Goal: Communication & Community: Ask a question

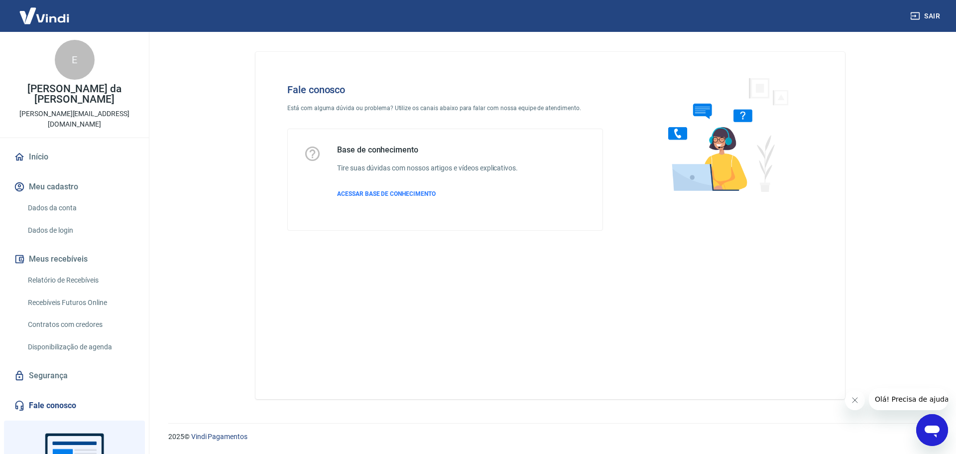
click at [929, 435] on icon "Abrir janela de mensagens" at bounding box center [932, 430] width 18 height 18
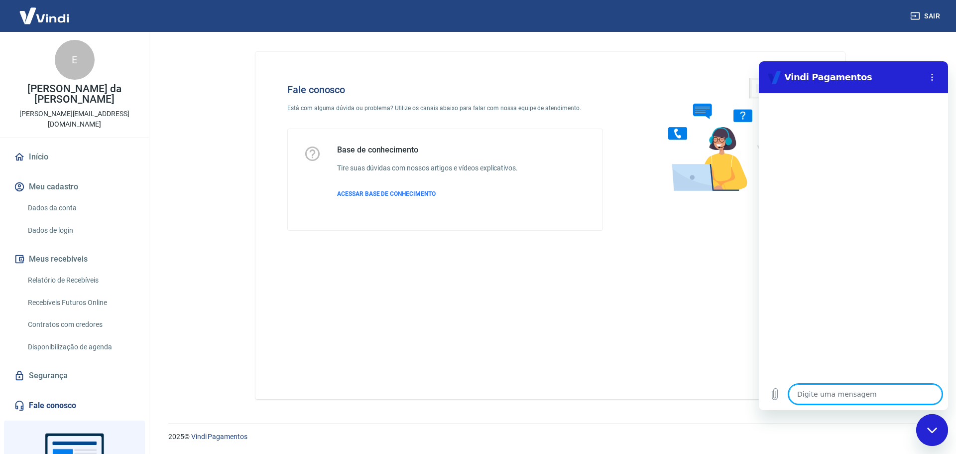
click at [842, 397] on textarea at bounding box center [865, 394] width 153 height 20
type textarea "B"
type textarea "x"
type textarea "Bo"
type textarea "x"
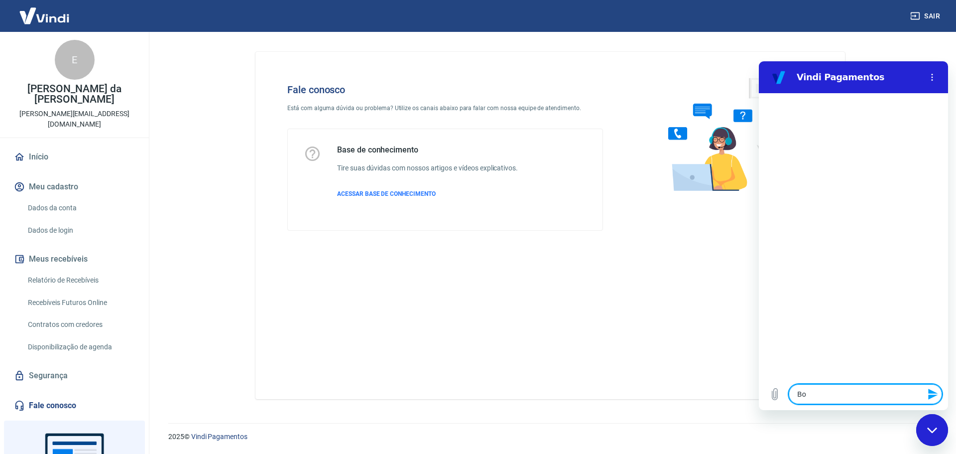
type textarea "Boa"
type textarea "x"
type textarea "Boa"
type textarea "x"
type textarea "Boa t"
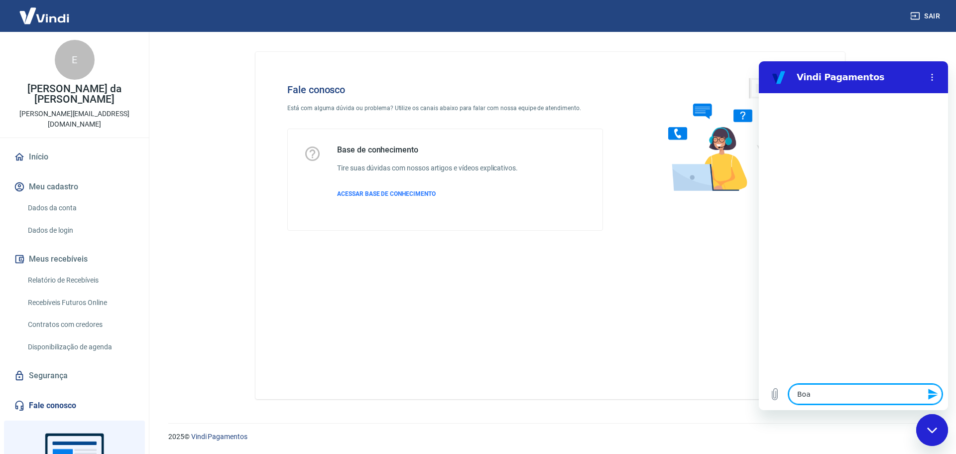
type textarea "x"
type textarea "Boa ta"
type textarea "x"
type textarea "Boa tar"
type textarea "x"
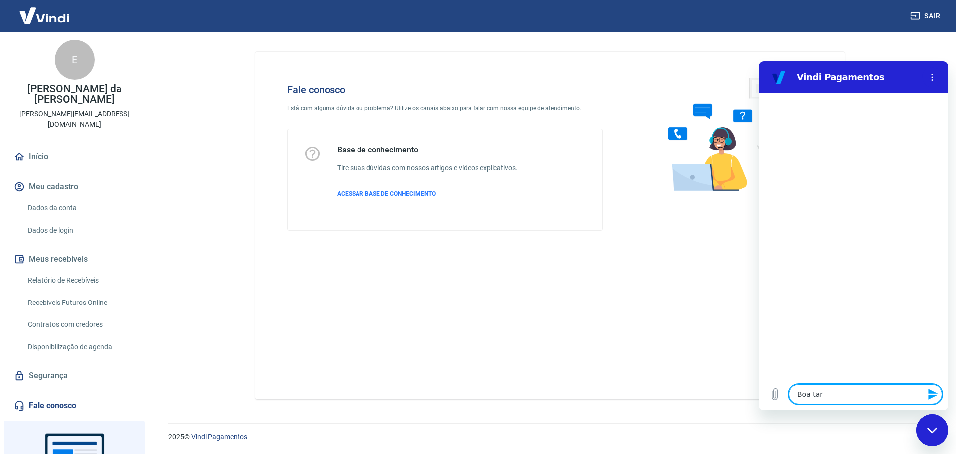
type textarea "Boa tard"
type textarea "x"
type textarea "Boa tarde"
type textarea "x"
type textarea "Boa tarde,"
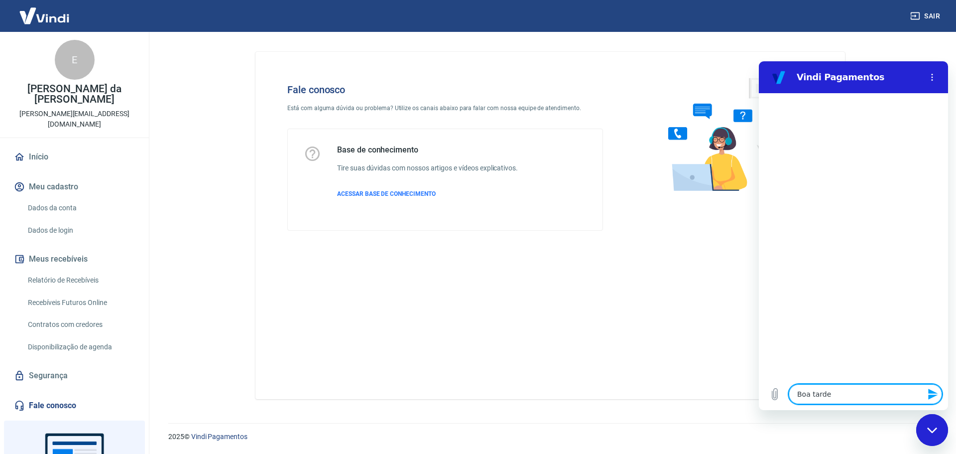
type textarea "x"
type textarea "Boa tarde,"
type textarea "x"
type textarea "Boa tarde, e"
type textarea "x"
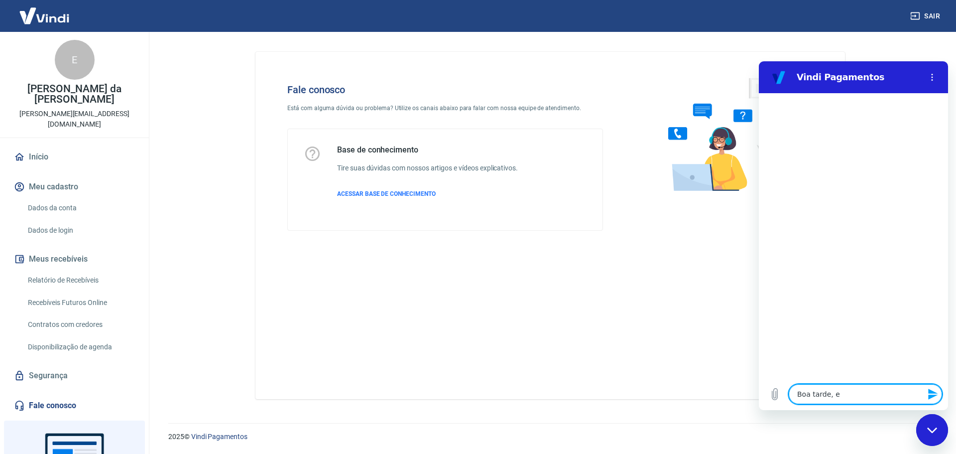
type textarea "Boa tarde, et"
type textarea "x"
type textarea "Boa tarde, ets"
type textarea "x"
type textarea "Boa tarde, etsa"
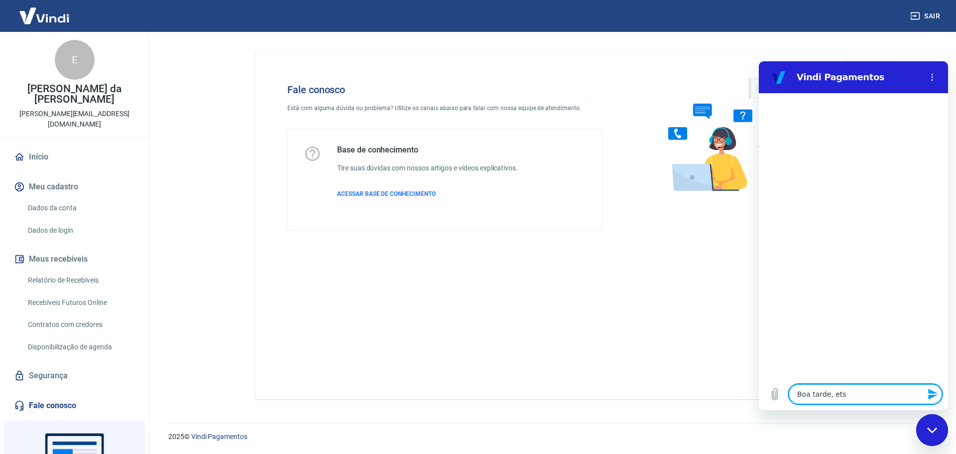
type textarea "x"
type textarea "Boa tarde, etsam"
type textarea "x"
type textarea "Boa tarde, etsamo"
type textarea "x"
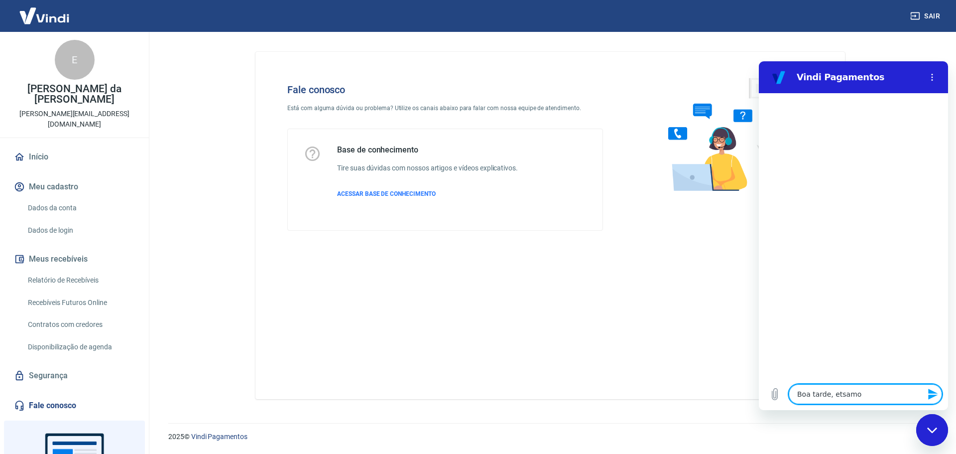
type textarea "Boa tarde, etsamos"
type textarea "x"
type textarea "Boa tarde, etsamos"
type textarea "x"
type textarea "Boa tarde, etsamos c"
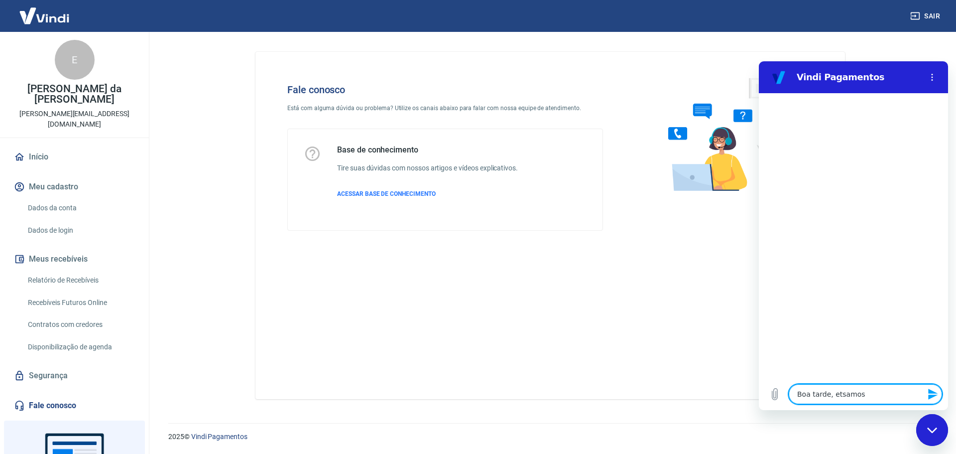
type textarea "x"
type textarea "Boa tarde, etsamos co"
type textarea "x"
type textarea "Boa tarde, etsamos com"
type textarea "x"
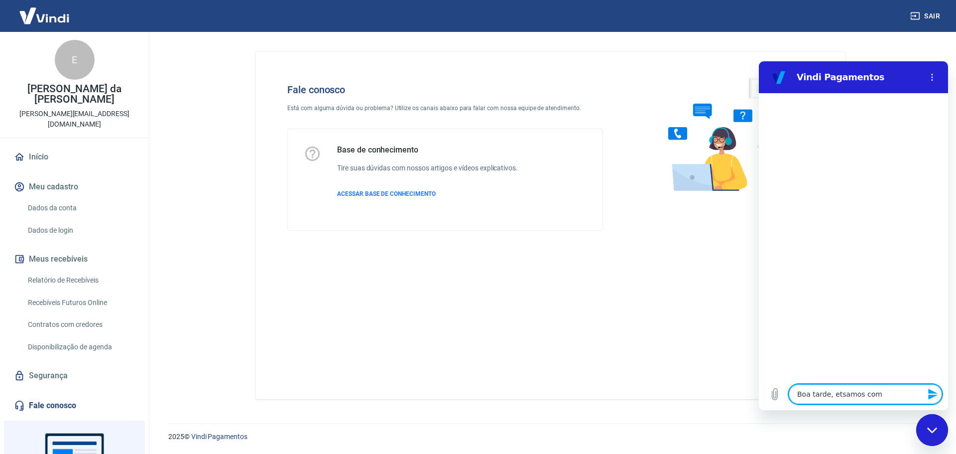
type textarea "Boa tarde, etsamos com"
type textarea "x"
type textarea "Boa tarde, etsamos com i"
type textarea "x"
type textarea "Boa tarde, etsamos com"
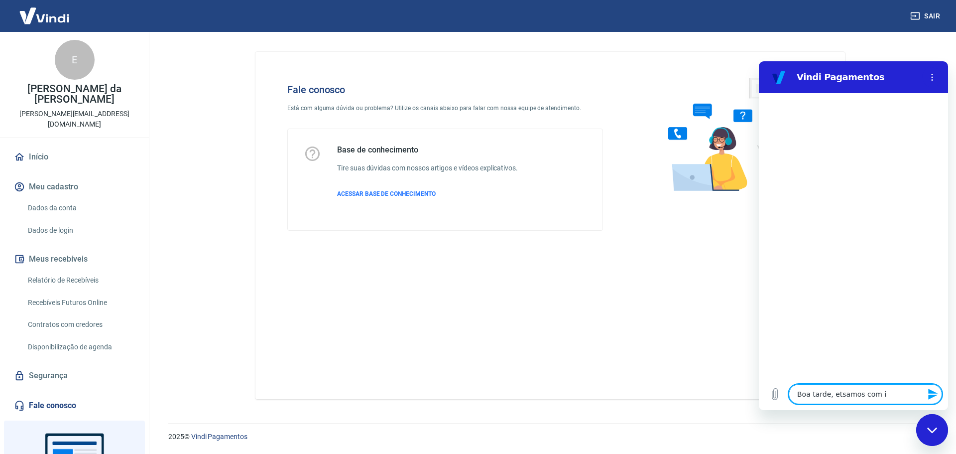
type textarea "x"
type textarea "Boa tarde, etsamos com"
type textarea "x"
type textarea "Boa tarde, etsamos co"
type textarea "x"
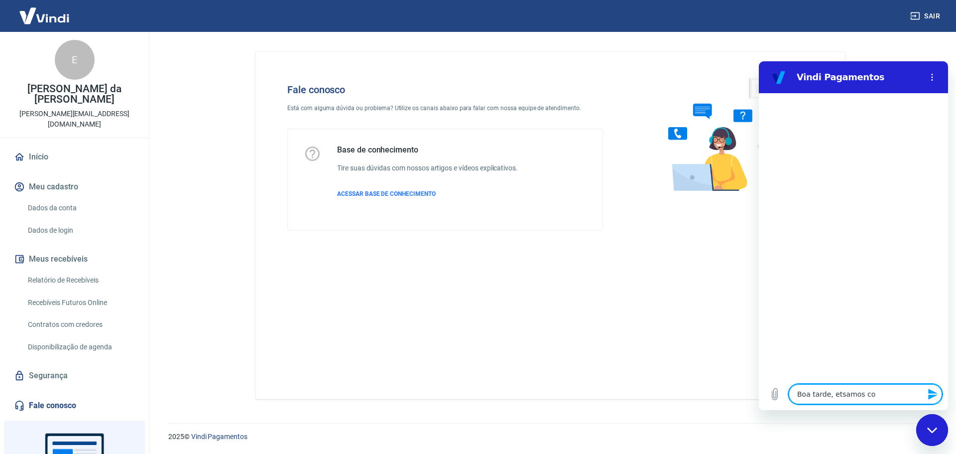
type textarea "Boa tarde, etsamos c"
type textarea "x"
type textarea "Boa tarde, etsamos"
type textarea "x"
type textarea "Boa tarde, etsamos"
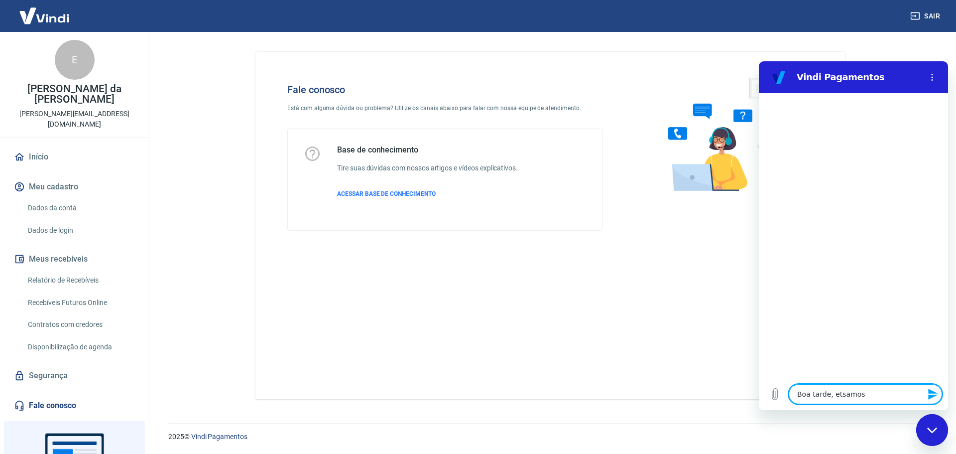
type textarea "x"
type textarea "Boa tarde, etsamo"
type textarea "x"
type textarea "Boa tarde, etsam"
type textarea "x"
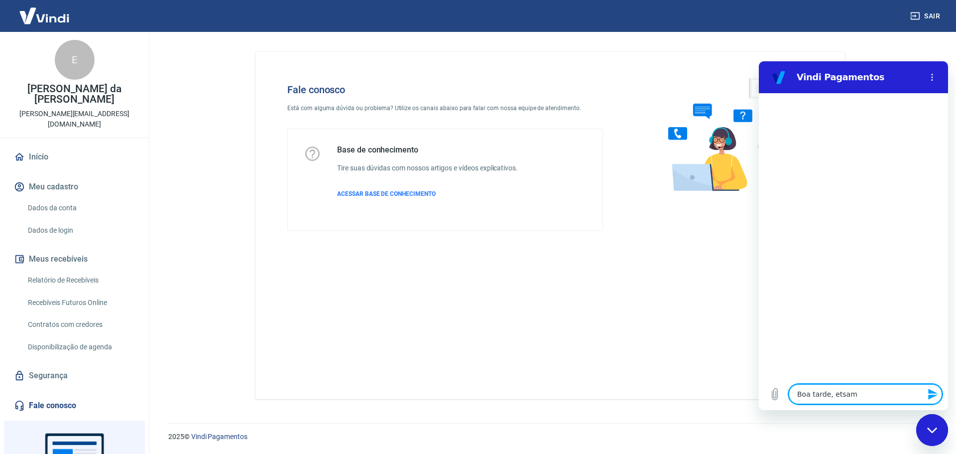
type textarea "Boa tarde, etsa"
type textarea "x"
type textarea "Boa tarde, ets"
type textarea "x"
type textarea "Boa tarde, et"
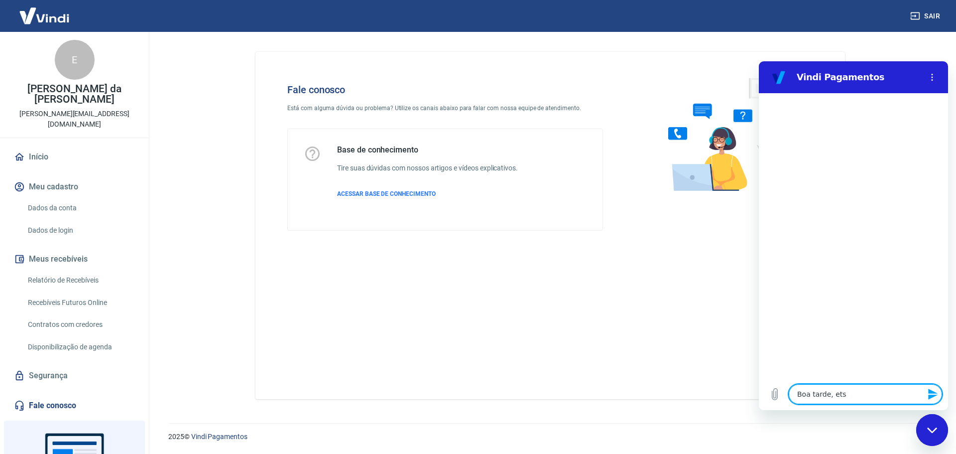
type textarea "x"
type textarea "Boa tarde, e"
type textarea "x"
type textarea "Boa tarde,"
type textarea "x"
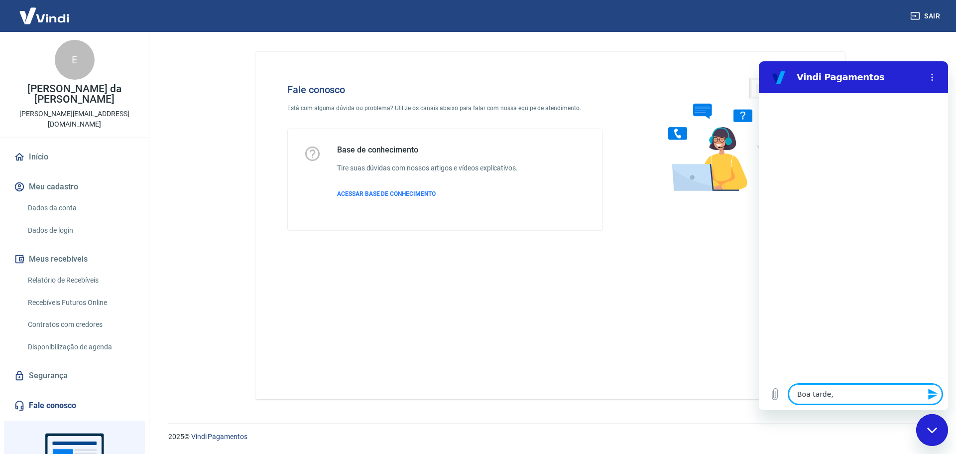
type textarea "Boa tarde, e"
type textarea "x"
type textarea "Boa tarde, et"
type textarea "x"
type textarea "Boa tarde, ets"
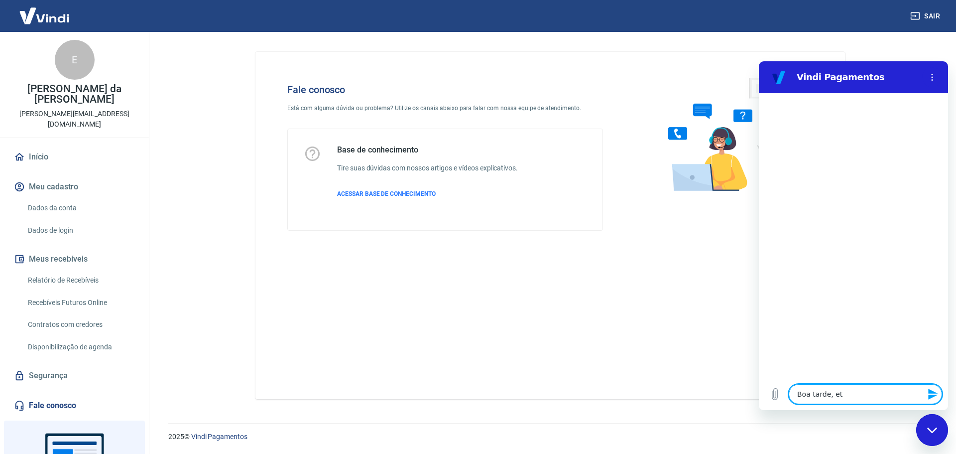
type textarea "x"
type textarea "Boa tarde, etsa"
type textarea "x"
type textarea "Boa tarde, etsam"
type textarea "x"
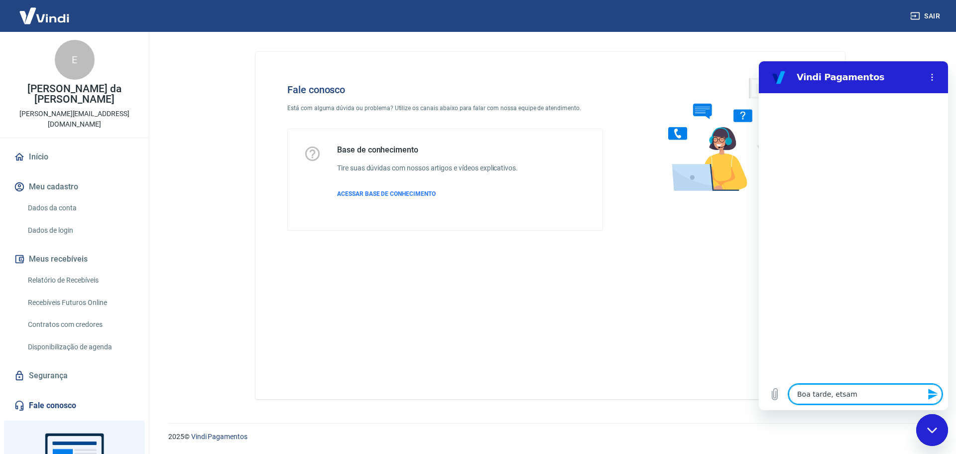
type textarea "Boa tarde, etsamo"
type textarea "x"
type textarea "Boa tarde, etsamos"
type textarea "x"
type textarea "Boa tarde, etsamos"
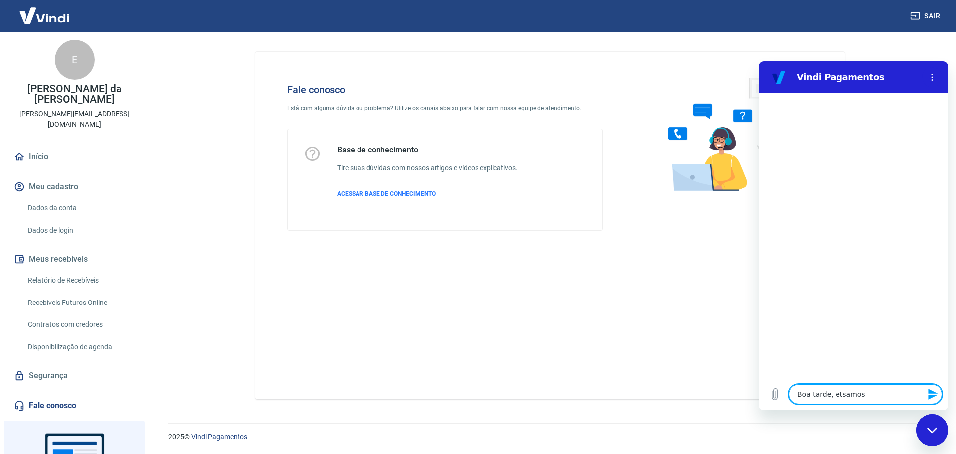
type textarea "x"
type textarea "Boa tarde, etsamos t"
type textarea "x"
type textarea "Boa tarde, etsamos te"
type textarea "x"
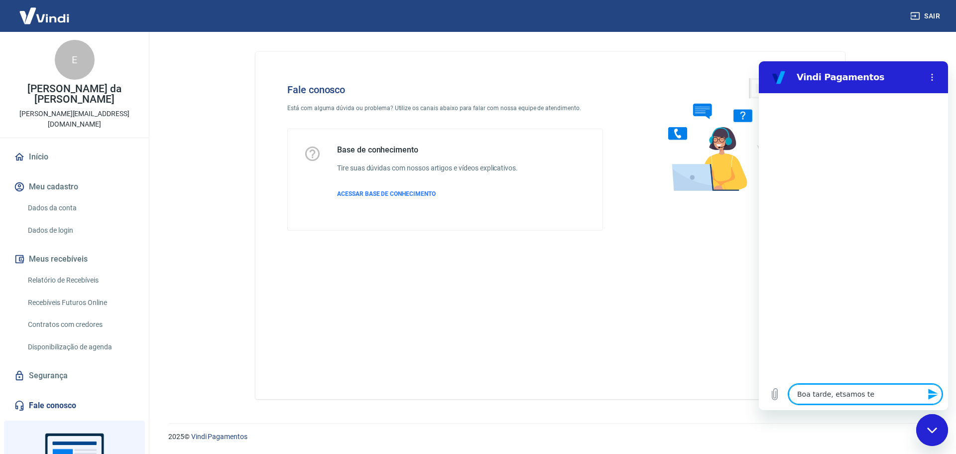
type textarea "Boa tarde, etsamos ten"
type textarea "x"
type textarea "Boa tarde, etsamos tend"
type textarea "x"
type textarea "Boa tarde, etsamos tendo"
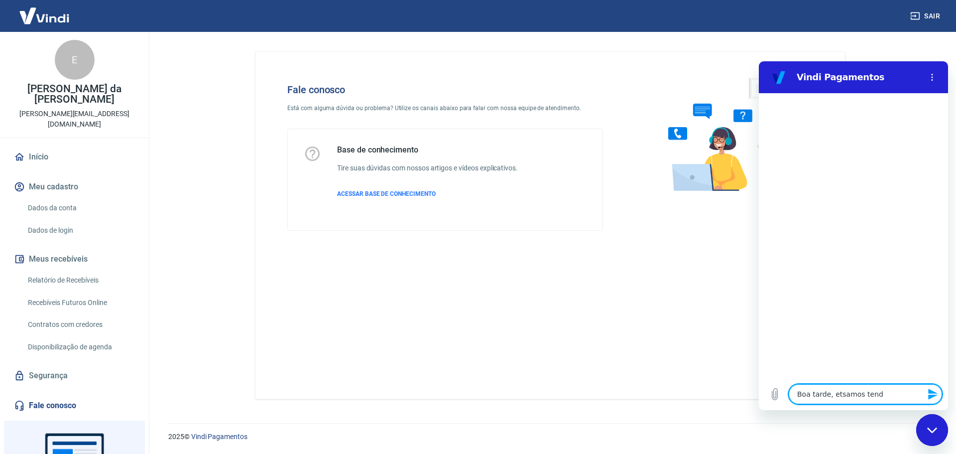
type textarea "x"
type textarea "Boa tarde, etsamos tendo"
type textarea "x"
type textarea "Boa tarde, etsamos tendo i"
type textarea "x"
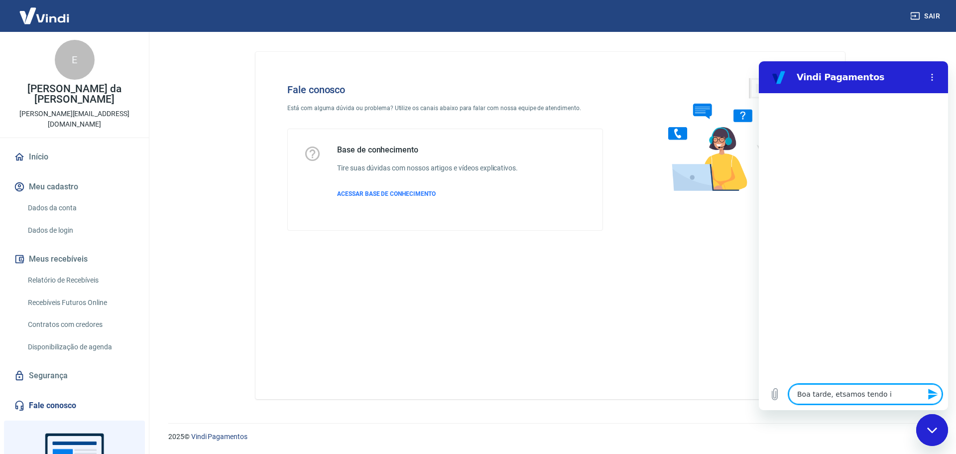
type textarea "Boa tarde, etsamos tendo in"
type textarea "x"
type textarea "Boa tarde, etsamos tendo ins"
type textarea "x"
type textarea "Boa tarde, etsamos tendo inst"
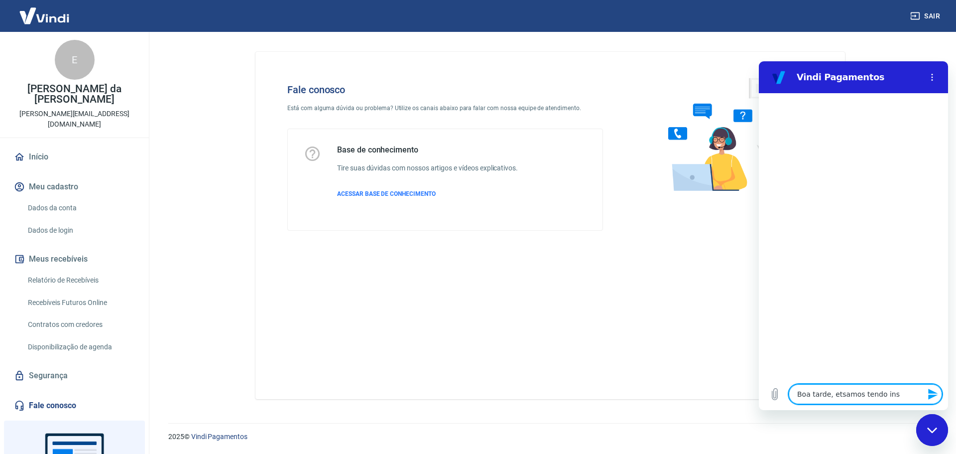
type textarea "x"
type textarea "Boa tarde, etsamos tendo insta"
type textarea "x"
type textarea "Boa tarde, etsamos tendo instab"
type textarea "x"
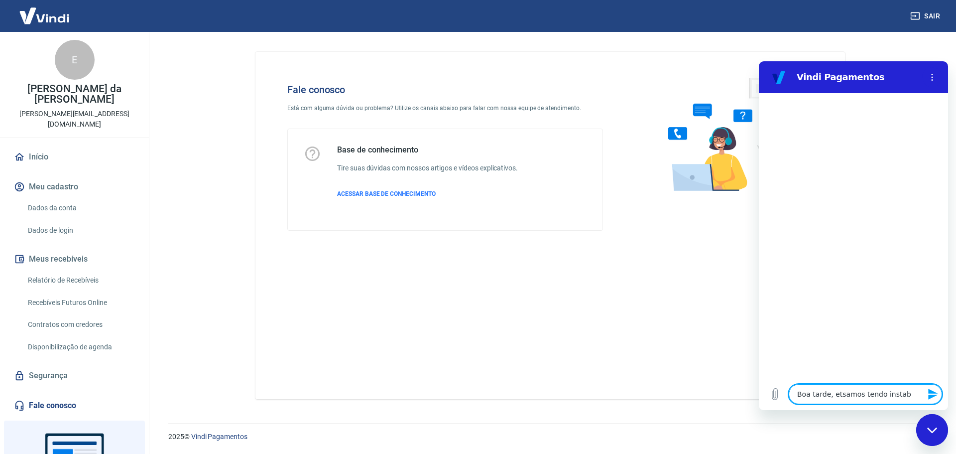
type textarea "Boa tarde, etsamos tendo instabi"
type textarea "x"
type textarea "Boa tarde, etsamos tendo instabil"
type textarea "x"
type textarea "Boa tarde, etsamos tendo instabili"
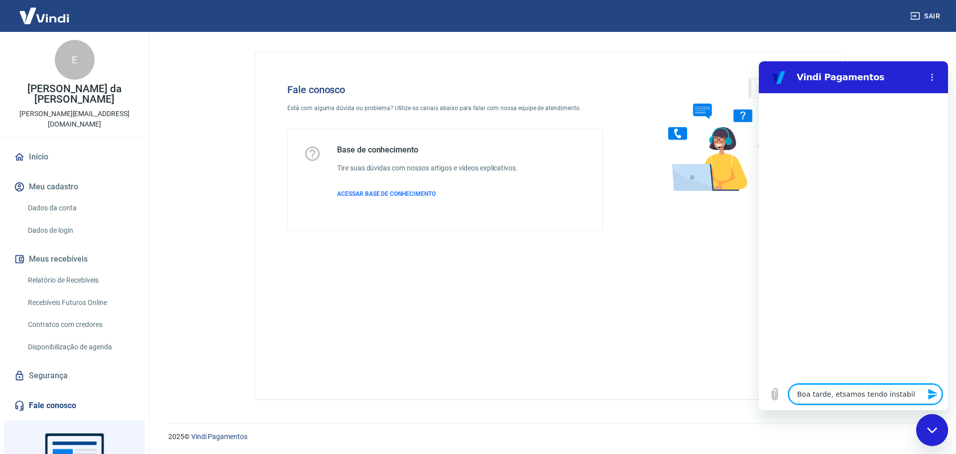
type textarea "x"
type textarea "Boa tarde, etsamos tendo instabilid"
type textarea "x"
type textarea "Boa tarde, etsamos tendo instabilida"
type textarea "x"
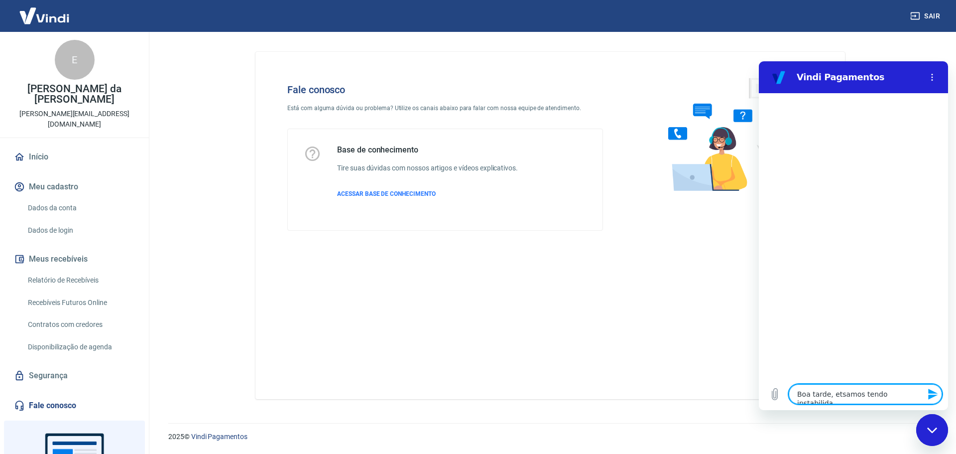
type textarea "Boa tarde, etsamos tendo instabilidad"
type textarea "x"
type textarea "Boa tarde, etsamos tendo instabilidade"
type textarea "x"
type textarea "Boa tarde, etsamos tendo instabilidade"
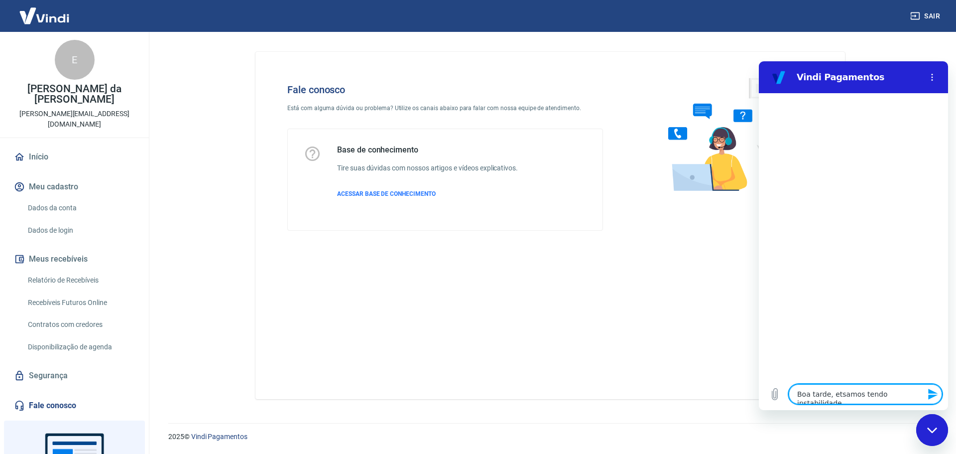
type textarea "x"
click at [840, 394] on textarea "Boa tarde, etsamos tendo instabilidade" at bounding box center [865, 394] width 153 height 20
type textarea "Boa tarde, etamos tendo instabilidade"
type textarea "x"
type textarea "Boa tarde, eamos tendo instabilidade"
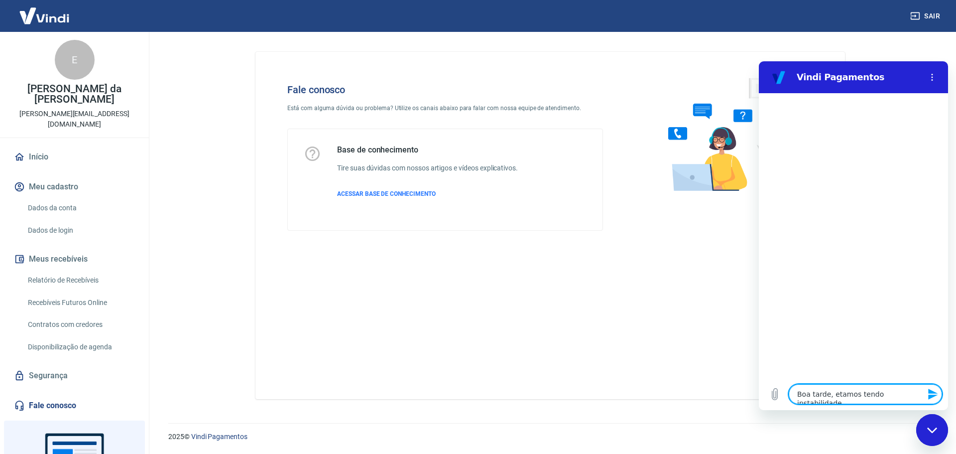
type textarea "x"
type textarea "Boa tarde, esamos tendo instabilidade"
type textarea "x"
type textarea "Boa tarde, estamos tendo instabilidade"
type textarea "x"
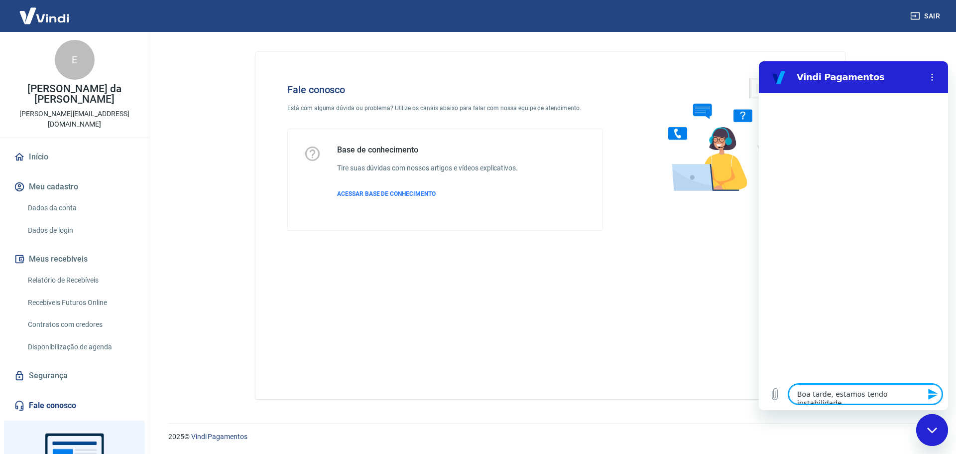
drag, startPoint x: 899, startPoint y: 397, endPoint x: 909, endPoint y: 395, distance: 9.7
click at [900, 397] on textarea "Boa tarde, estamos tendo instabilidade" at bounding box center [865, 394] width 153 height 20
click at [916, 393] on textarea "Boa tarde, estamos tendo instabilidade" at bounding box center [865, 394] width 153 height 20
click at [919, 393] on textarea "Boa tarde, estamos tendo instabilidade" at bounding box center [865, 394] width 153 height 20
type textarea "Boa tarde, estamos tendo instabilidade n"
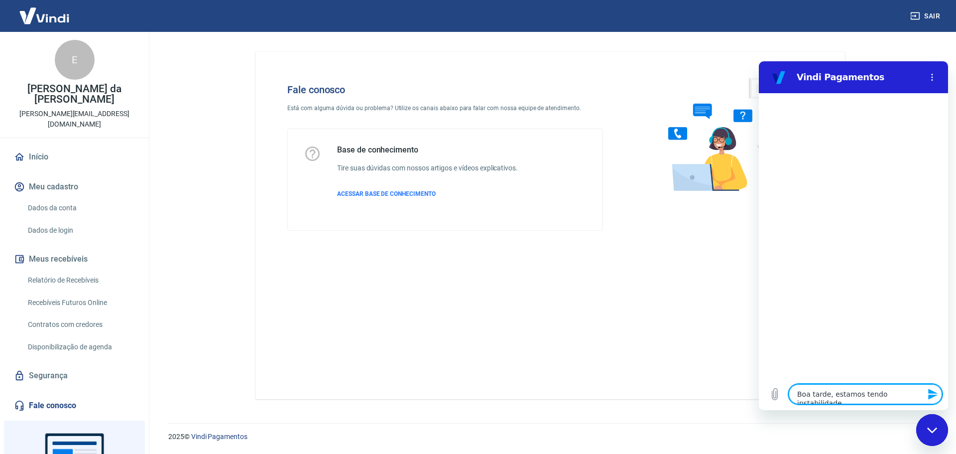
type textarea "x"
type textarea "Boa tarde, estamos tendo instabilidade no"
type textarea "x"
type textarea "Boa tarde, estamos tendo instabilidade nos"
type textarea "x"
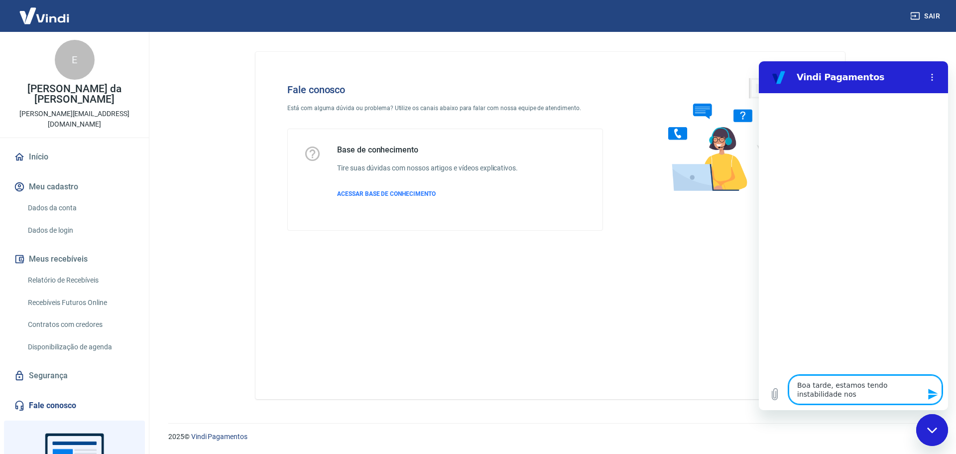
type textarea "Boa tarde, estamos tendo instabilidade nos"
type textarea "x"
type textarea "Boa tarde, estamos tendo instabilidade nos p"
type textarea "x"
type textarea "Boa tarde, estamos tendo instabilidade nos pa"
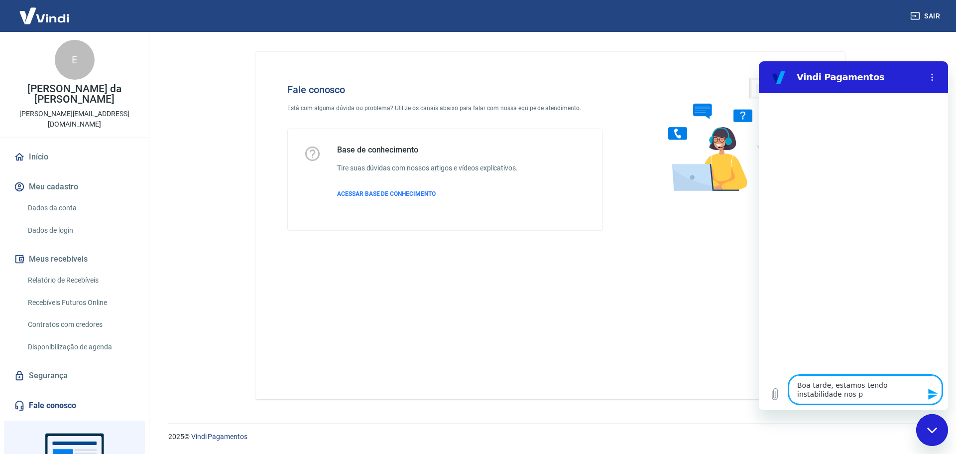
type textarea "x"
type textarea "Boa tarde, estamos tendo instabilidade nos pag"
type textarea "x"
type textarea "Boa tarde, estamos tendo instabilidade nos paga"
type textarea "x"
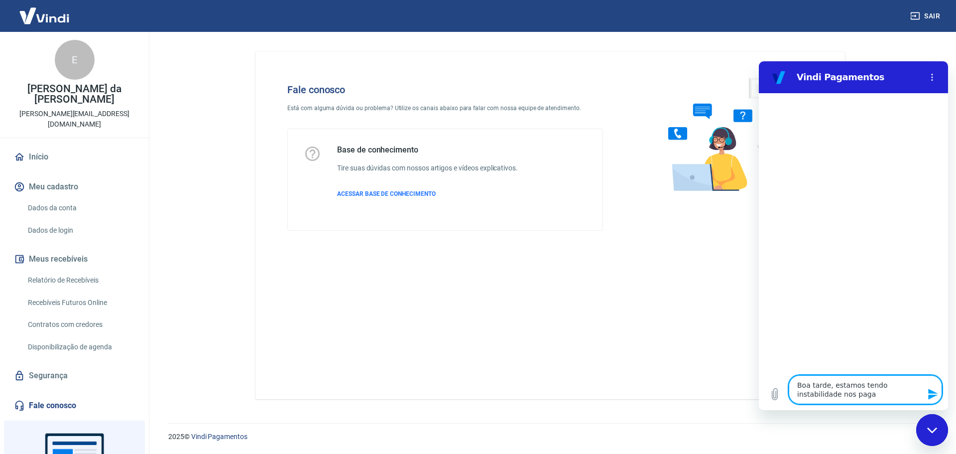
type textarea "Boa tarde, estamos tendo instabilidade nos pagam"
type textarea "x"
type textarea "Boa tarde, estamos tendo instabilidade nos pagame"
type textarea "x"
type textarea "Boa tarde, estamos tendo instabilidade nos pagamen"
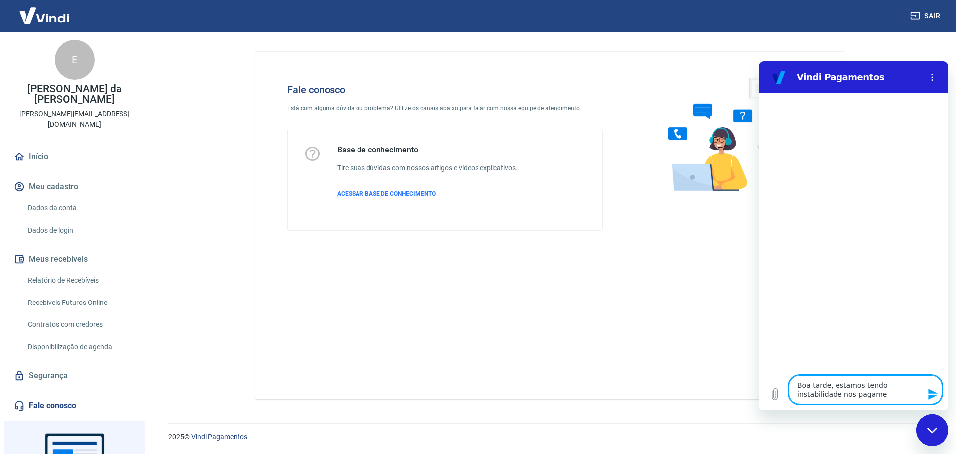
type textarea "x"
type textarea "Boa tarde, estamos tendo instabilidade nos pagament"
type textarea "x"
type textarea "Boa tarde, estamos tendo instabilidade nos pagamento"
type textarea "x"
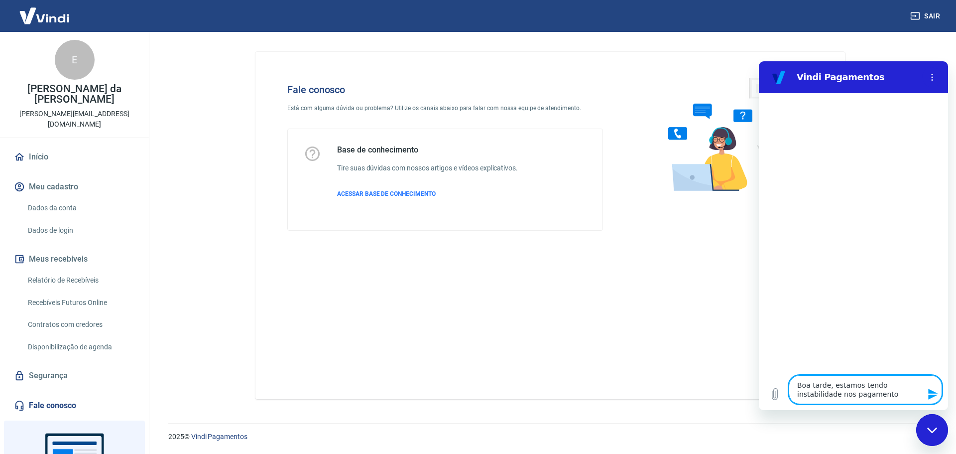
type textarea "Boa tarde, estamos tendo instabilidade nos pagamentos"
type textarea "x"
type textarea "Boa tarde, estamos tendo instabilidade nos pagamentos"
type textarea "x"
type textarea "Boa tarde, estamos tendo instabilidade nos pagamentos d"
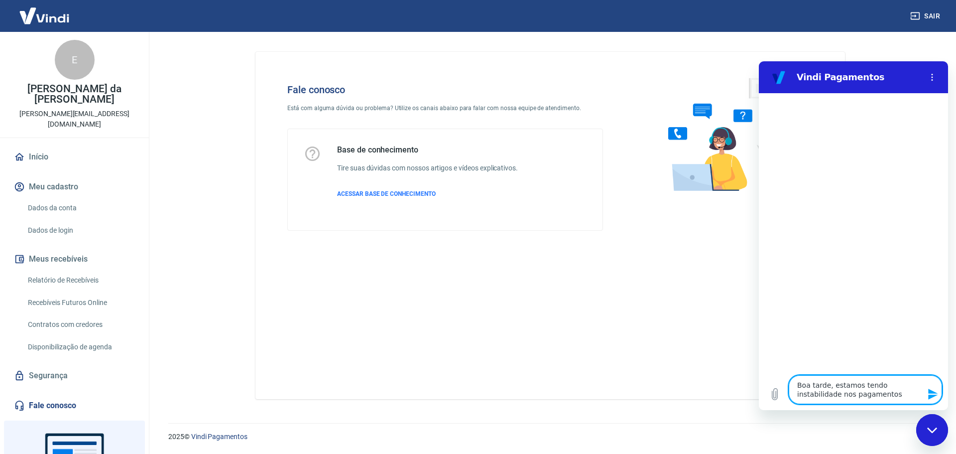
type textarea "x"
type textarea "Boa tarde, estamos tendo instabilidade nos pagamentos da"
type textarea "x"
type textarea "Boa tarde, estamos tendo instabilidade nos pagamentos da"
type textarea "x"
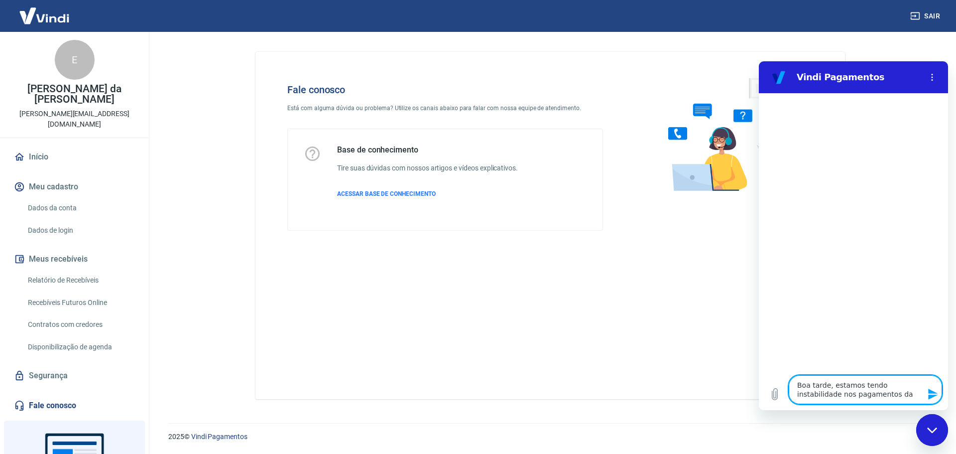
type textarea "Boa tarde, estamos tendo instabilidade nos pagamentos da l"
type textarea "x"
type textarea "Boa tarde, estamos tendo instabilidade nos pagamentos da lo"
type textarea "x"
type textarea "Boa tarde, estamos tendo instabilidade nos pagamentos da loj"
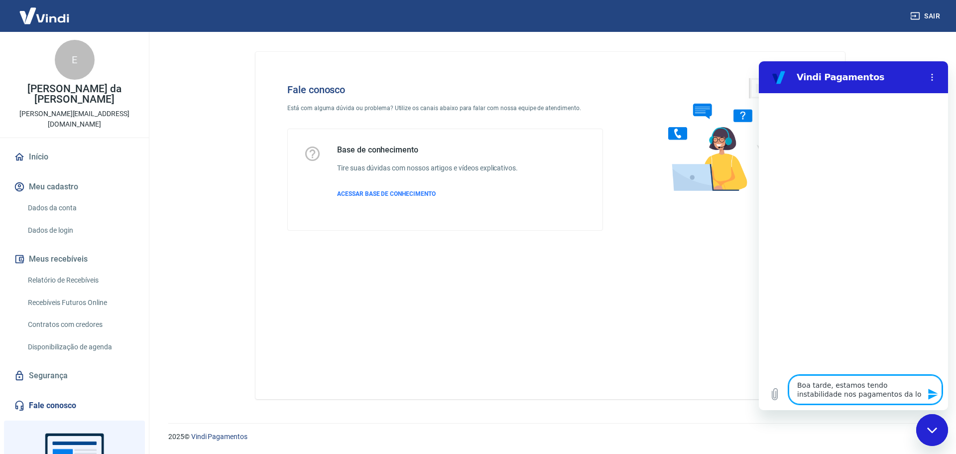
type textarea "x"
type textarea "Boa tarde, estamos tendo instabilidade nos pagamentos da loja"
type textarea "x"
type textarea "Boa tarde, estamos tendo instabilidade nos pagamentos da loja.,"
type textarea "x"
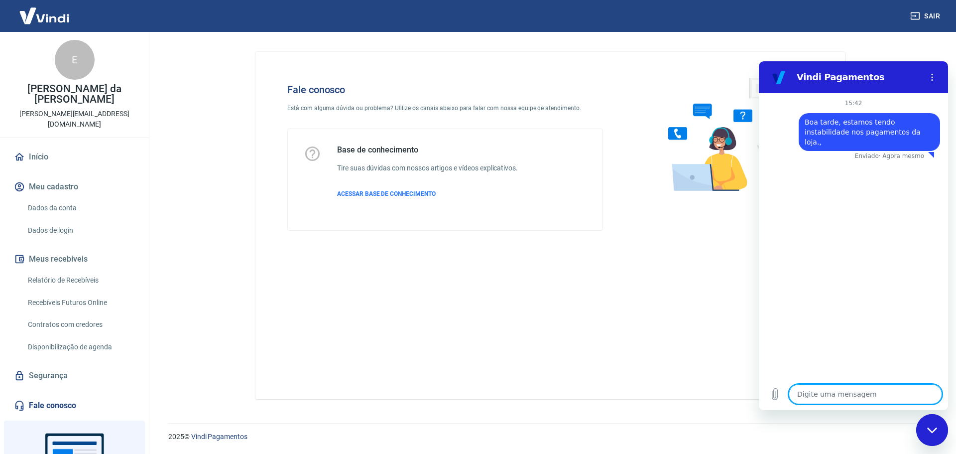
type textarea "x"
click at [862, 388] on textarea at bounding box center [865, 394] width 153 height 20
type textarea "E"
type textarea "x"
type textarea "Ed"
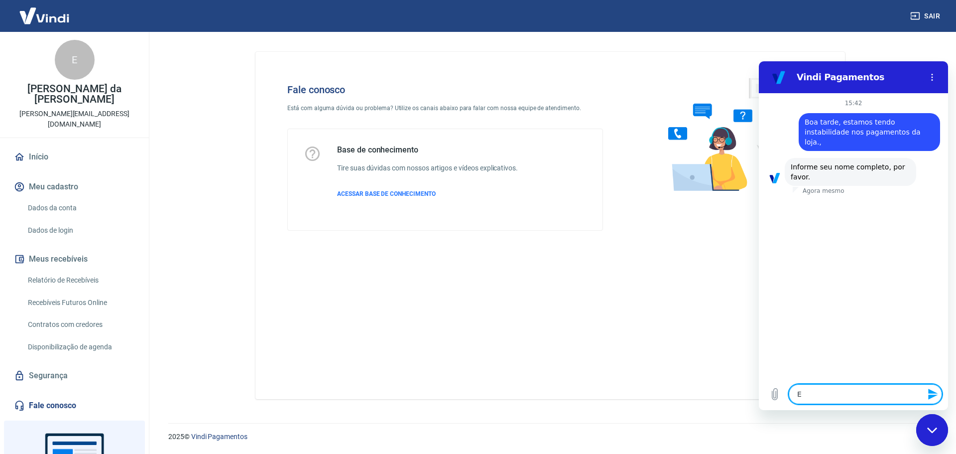
type textarea "x"
type textarea "Edu"
type textarea "x"
type textarea "Edua"
type textarea "x"
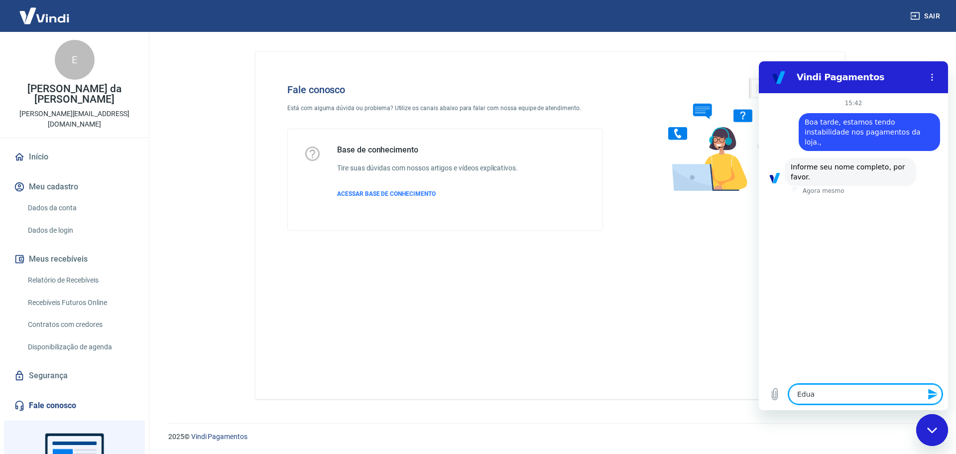
type textarea "Eduar"
type textarea "x"
type textarea "[PERSON_NAME]"
type textarea "x"
type textarea "Eduarda"
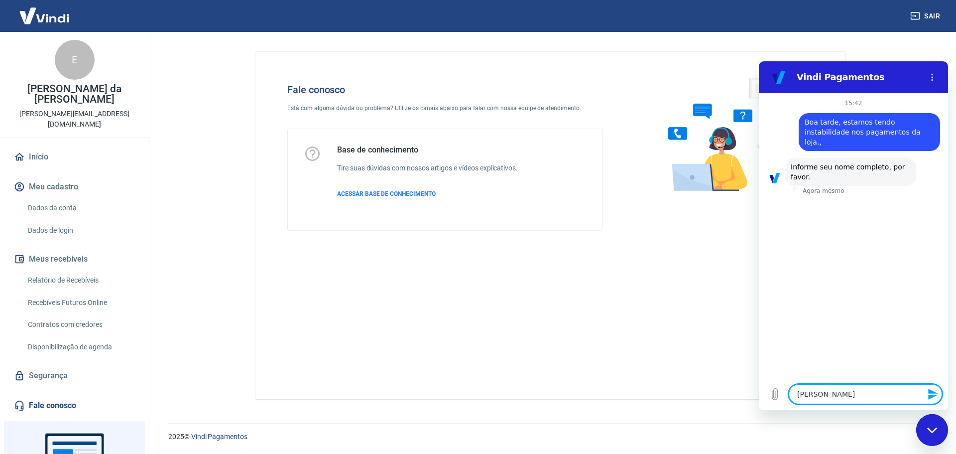
type textarea "x"
click at [828, 396] on textarea at bounding box center [865, 394] width 153 height 20
paste textarea "32654443000192"
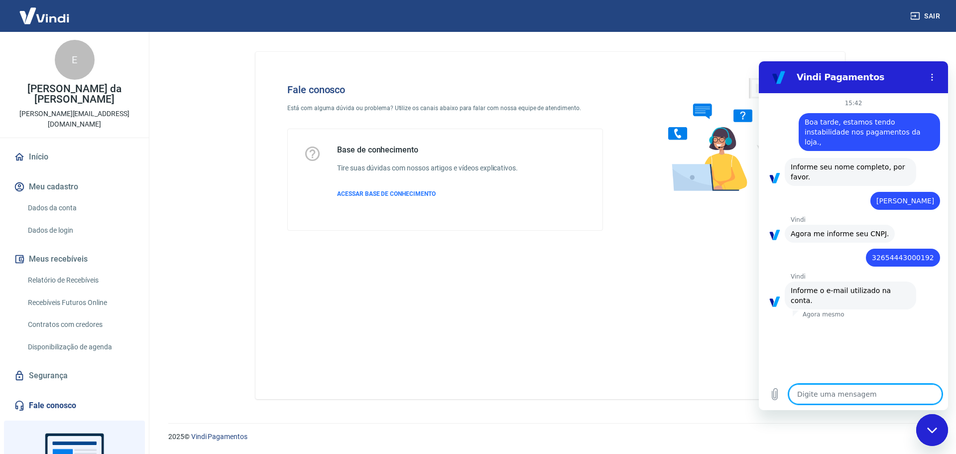
click at [837, 397] on textarea at bounding box center [865, 394] width 153 height 20
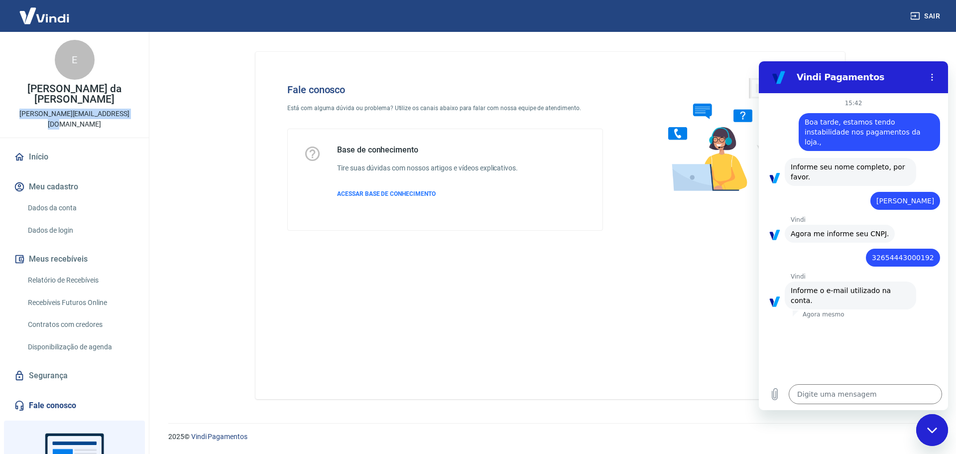
drag, startPoint x: 35, startPoint y: 104, endPoint x: 142, endPoint y: 108, distance: 107.7
click at [142, 108] on div "E [PERSON_NAME] da [PERSON_NAME] [PERSON_NAME][EMAIL_ADDRESS][DOMAIN_NAME] Iníc…" at bounding box center [74, 243] width 149 height 422
copy p "[PERSON_NAME][EMAIL_ADDRESS][DOMAIN_NAME]"
click at [830, 400] on textarea at bounding box center [865, 394] width 153 height 20
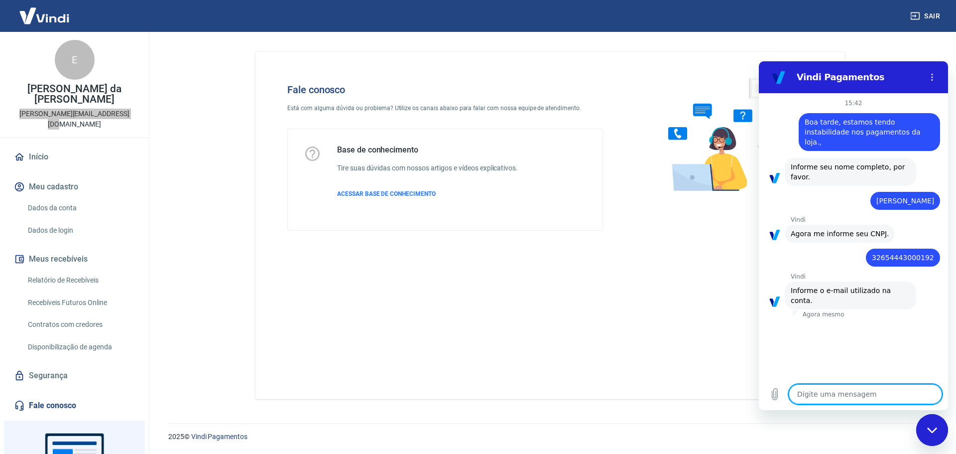
paste textarea "[PERSON_NAME][EMAIL_ADDRESS][DOMAIN_NAME]"
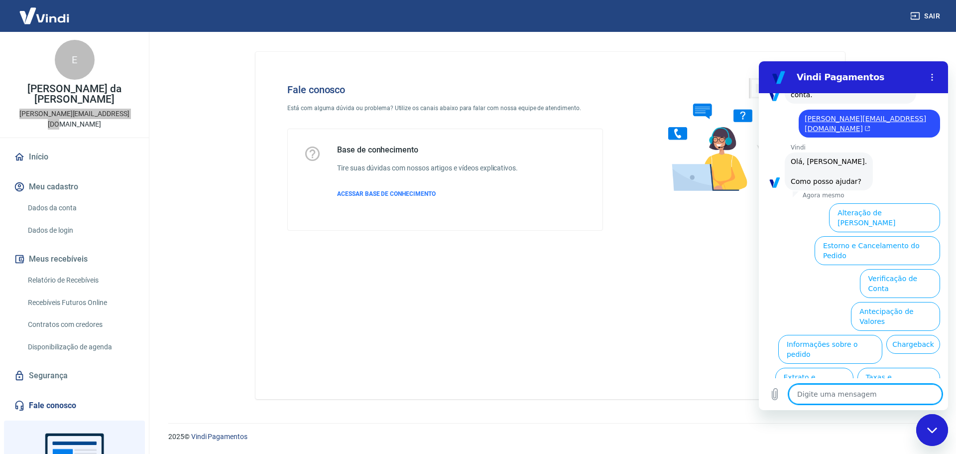
scroll to position [216, 0]
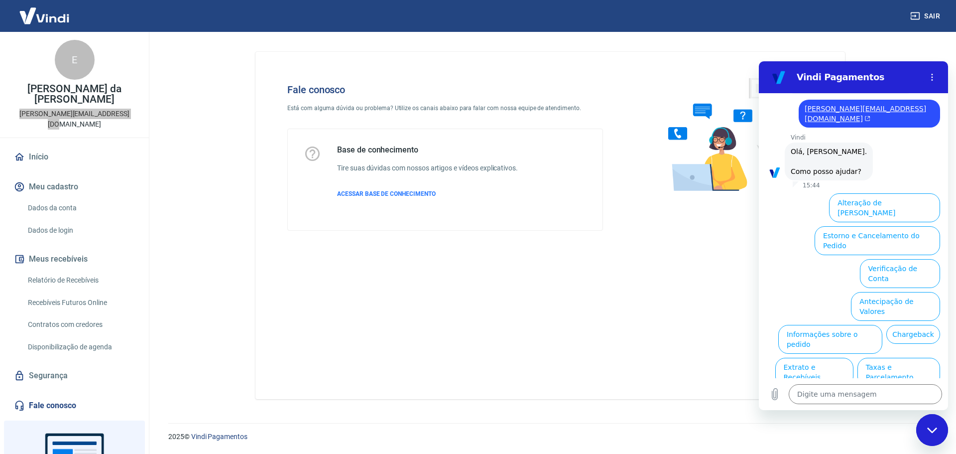
click at [894, 193] on button "Alteração de [PERSON_NAME]" at bounding box center [884, 207] width 111 height 29
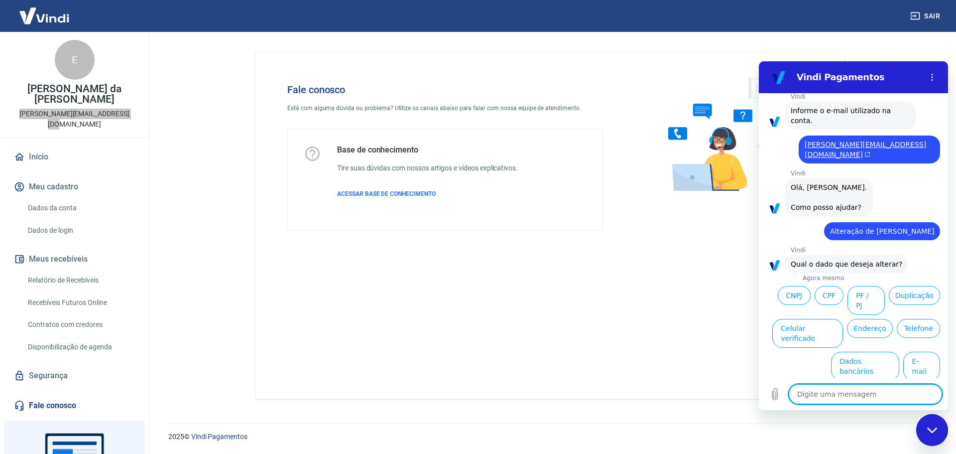
scroll to position [181, 0]
click at [851, 391] on textarea at bounding box center [865, 394] width 153 height 20
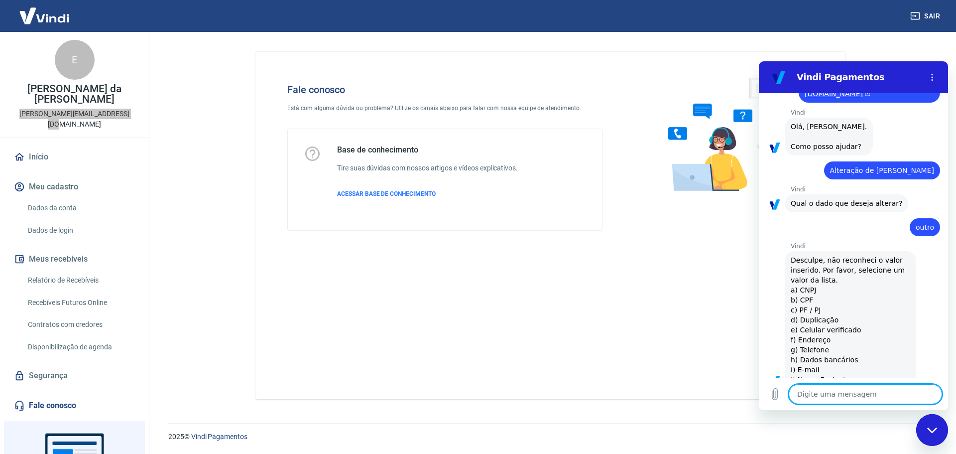
scroll to position [243, 0]
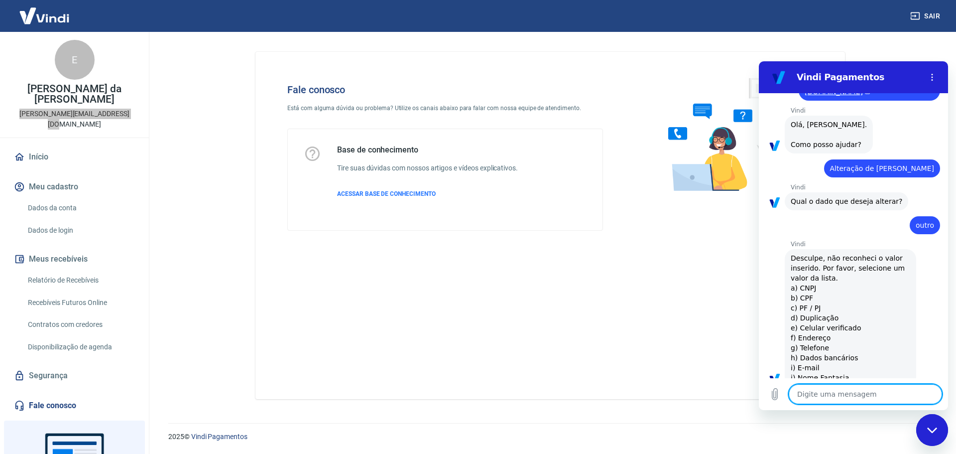
click at [830, 385] on textarea at bounding box center [865, 394] width 153 height 20
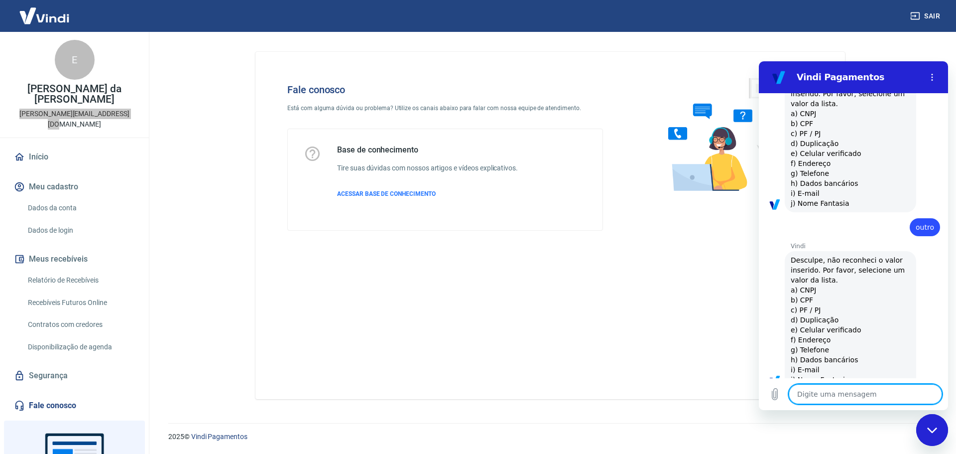
scroll to position [419, 0]
click at [835, 392] on textarea at bounding box center [865, 394] width 153 height 20
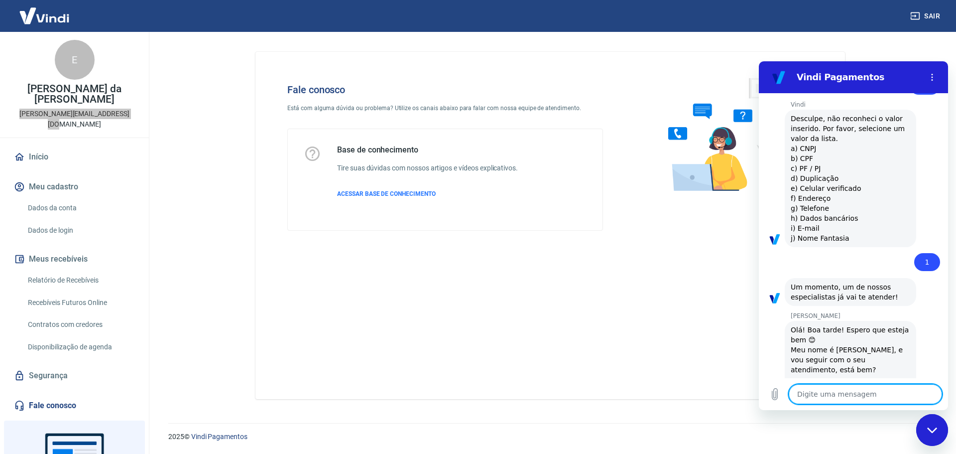
scroll to position [560, 0]
click at [818, 393] on textarea at bounding box center [865, 394] width 153 height 20
click at [868, 390] on textarea "Boa tarde [PERSON_NAME]," at bounding box center [865, 394] width 153 height 20
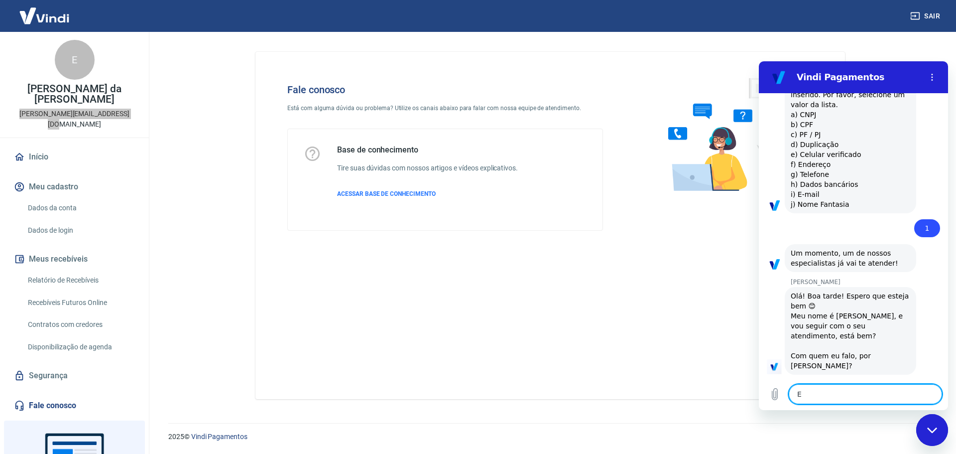
scroll to position [594, 0]
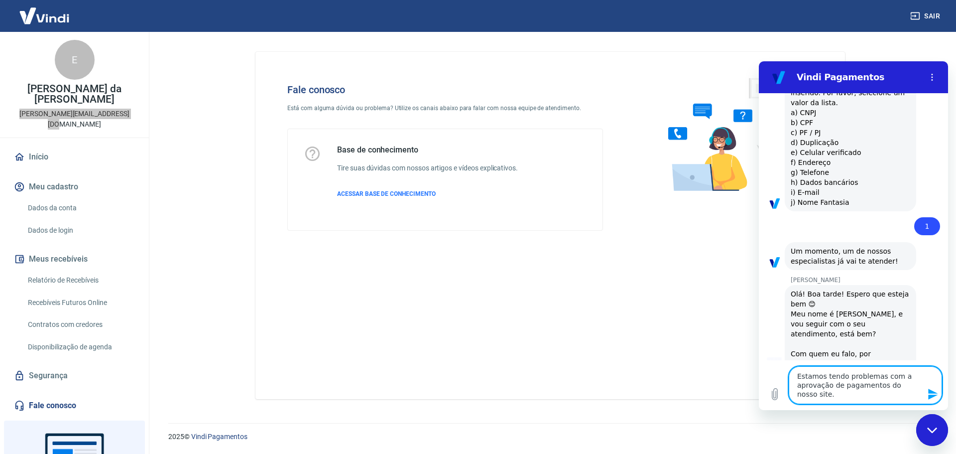
click at [817, 396] on textarea "Estamos tendo problemas com a aprovação de pagamentos do nosso site." at bounding box center [865, 385] width 153 height 38
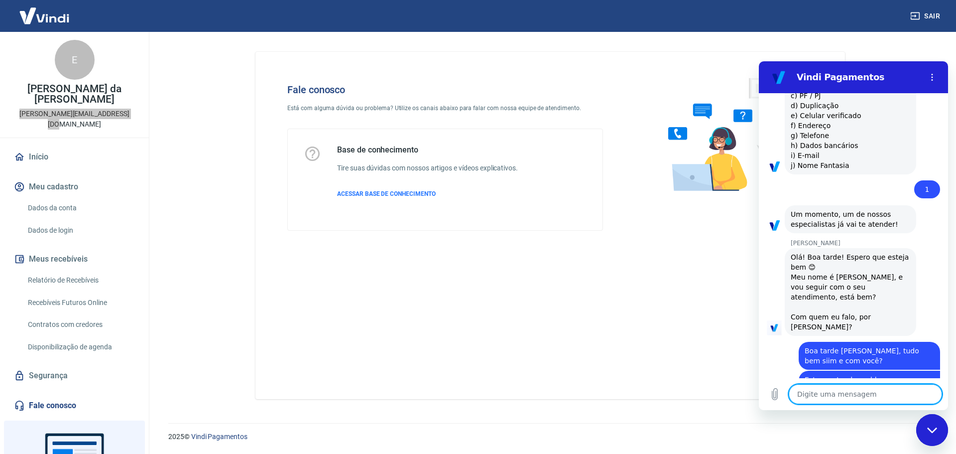
click at [816, 396] on textarea at bounding box center [865, 394] width 153 height 20
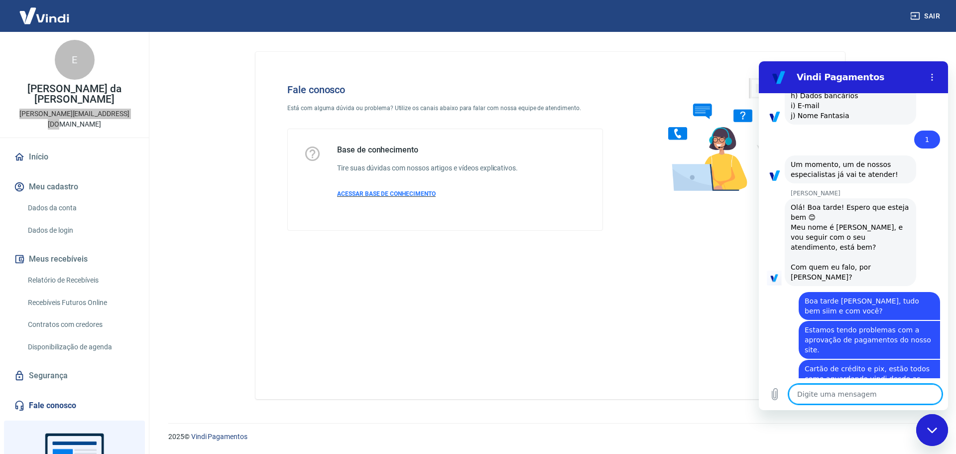
scroll to position [734, 0]
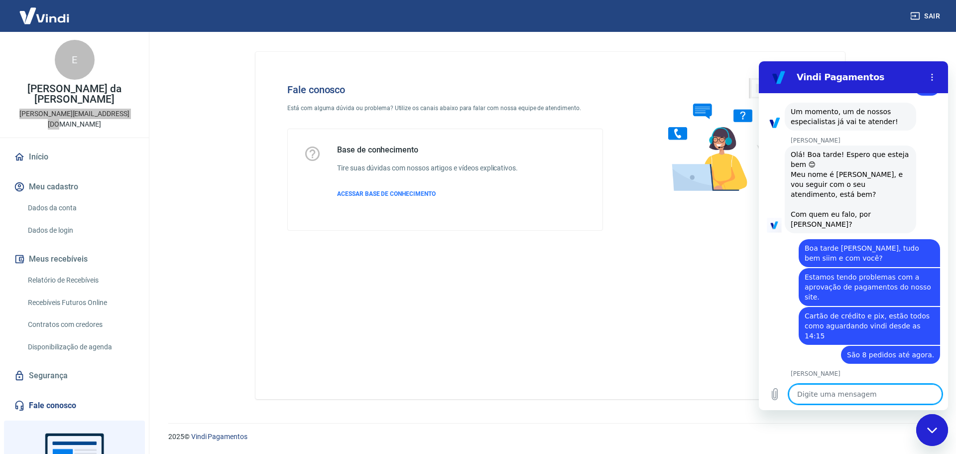
click at [805, 385] on textarea at bounding box center [865, 394] width 153 height 20
paste textarea "118345"
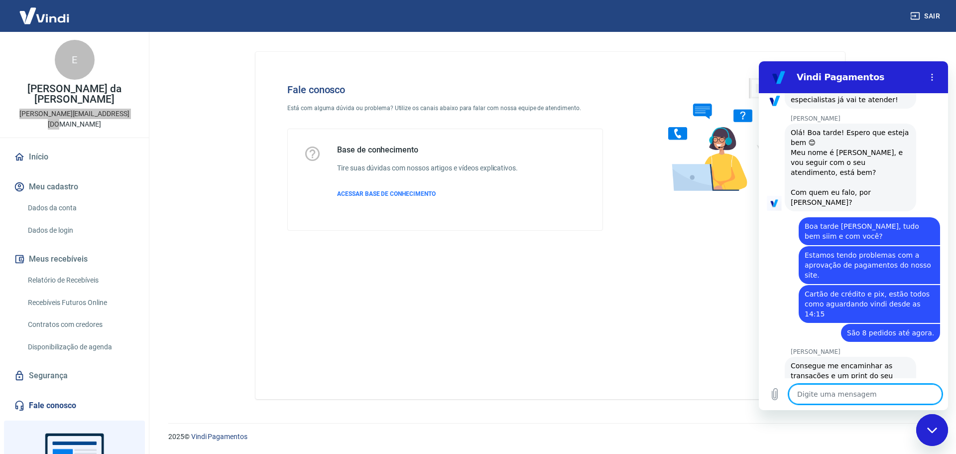
scroll to position [758, 0]
click at [812, 390] on textarea at bounding box center [865, 394] width 153 height 20
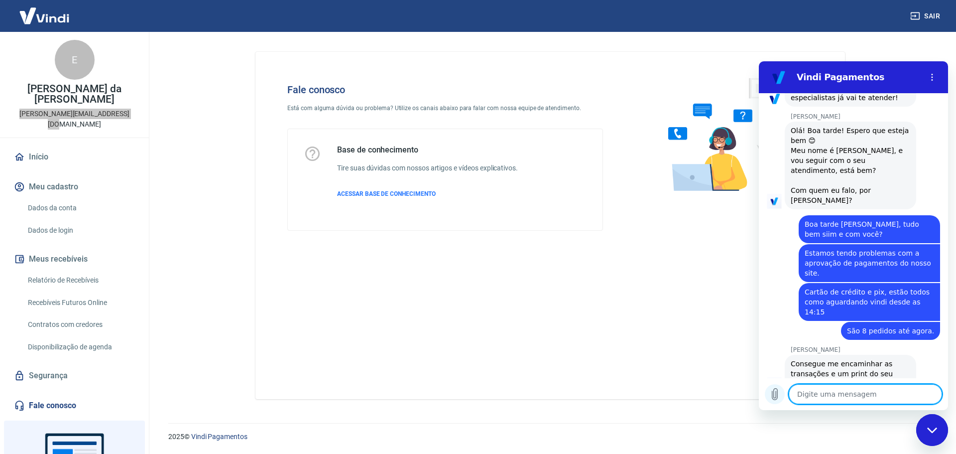
click at [774, 395] on icon "Carregar arquivo" at bounding box center [775, 394] width 12 height 12
click at [822, 396] on textarea at bounding box center [865, 394] width 153 height 20
click at [775, 388] on button "Carregar arquivo" at bounding box center [775, 394] width 20 height 20
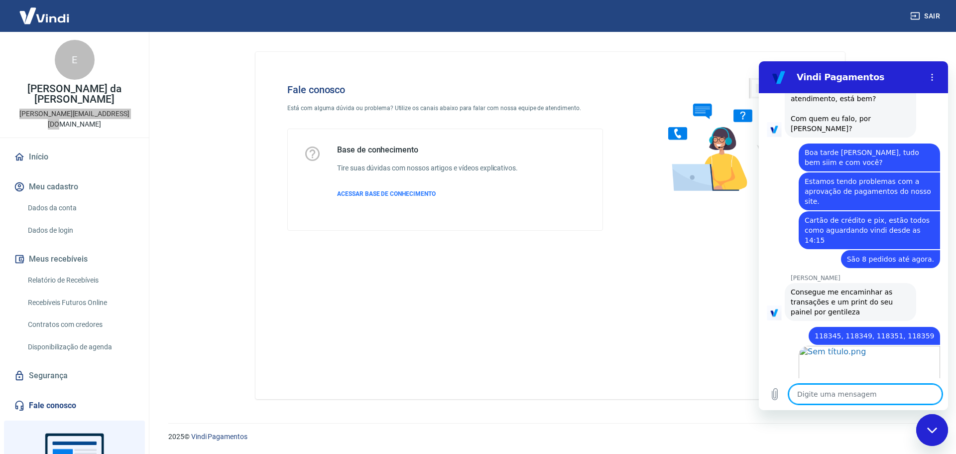
scroll to position [831, 0]
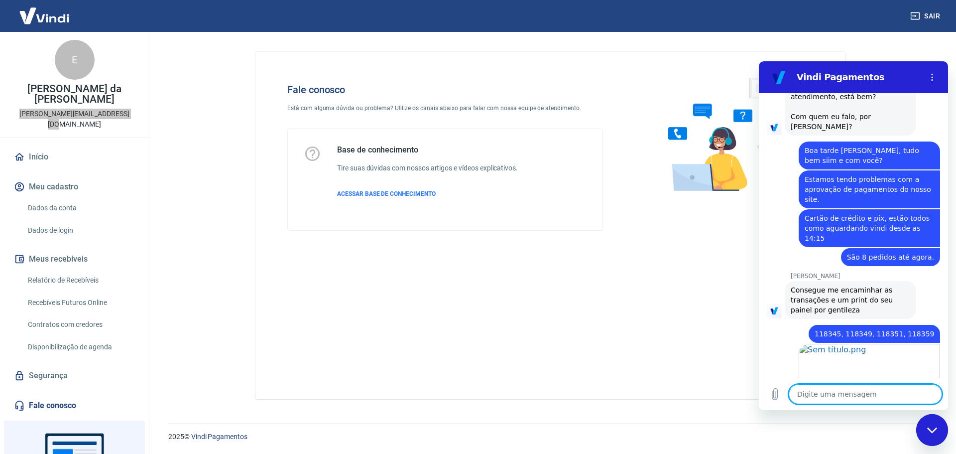
click at [832, 389] on textarea at bounding box center [865, 394] width 153 height 20
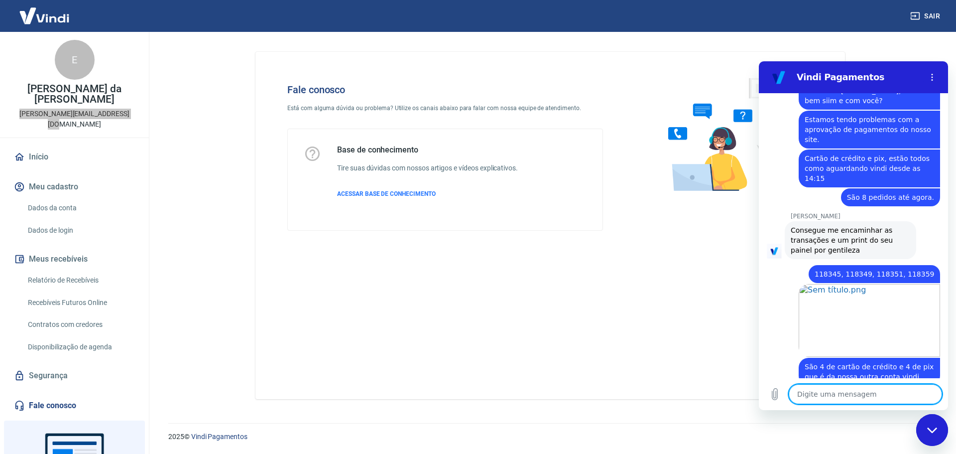
scroll to position [893, 0]
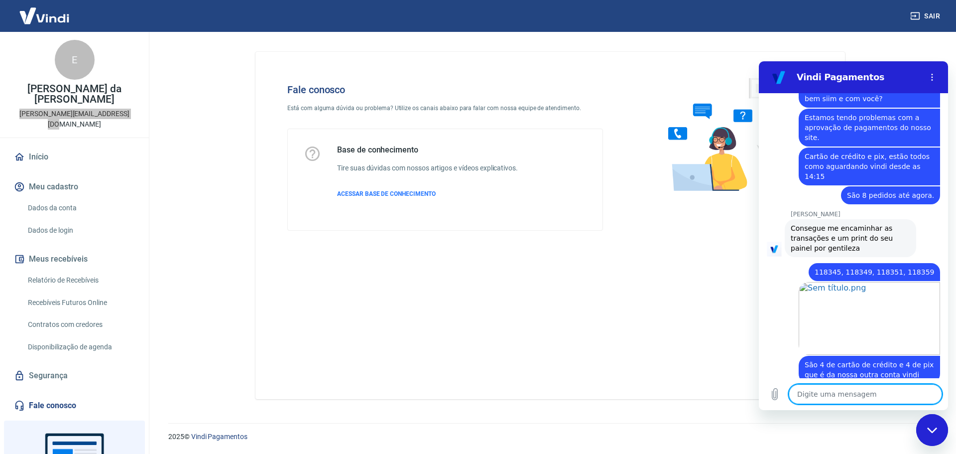
click at [830, 396] on textarea at bounding box center [865, 394] width 153 height 20
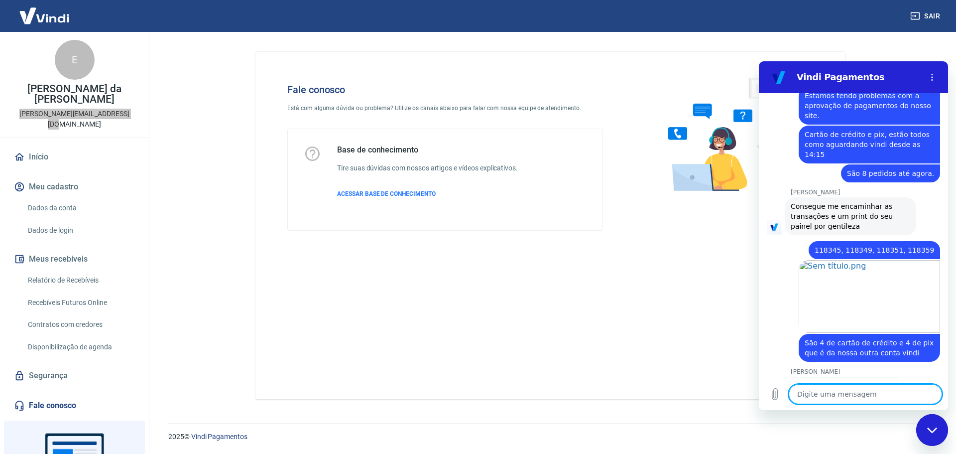
scroll to position [917, 0]
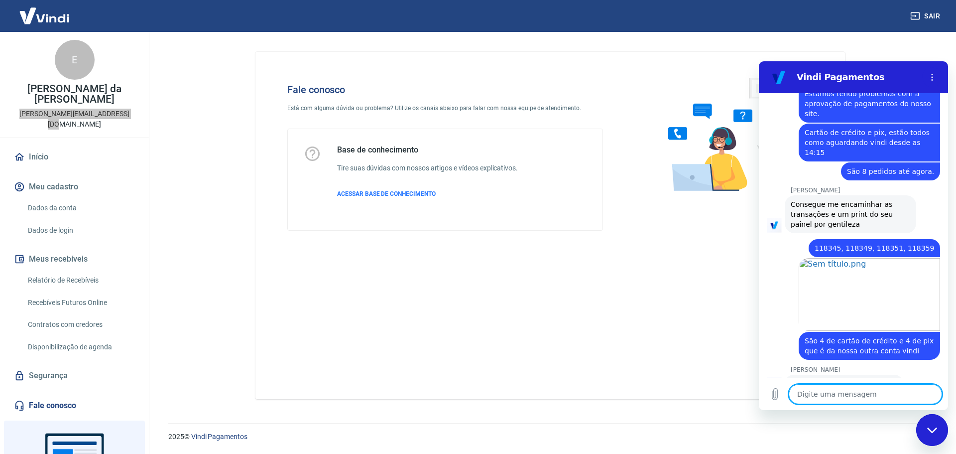
click at [844, 391] on textarea at bounding box center [865, 394] width 153 height 20
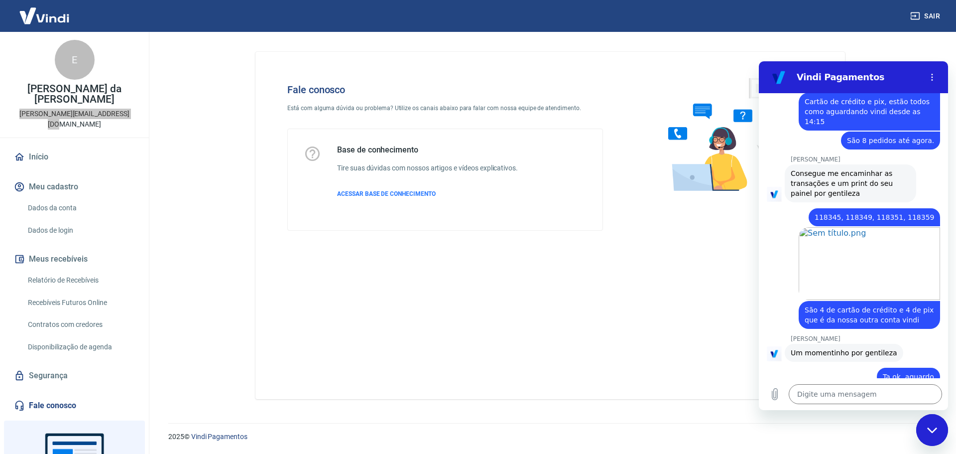
scroll to position [950, 0]
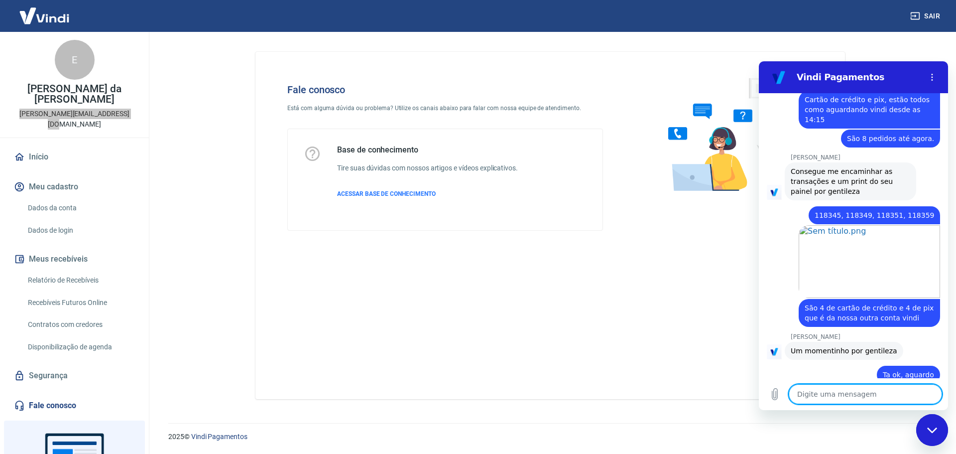
click at [818, 388] on textarea at bounding box center [865, 394] width 153 height 20
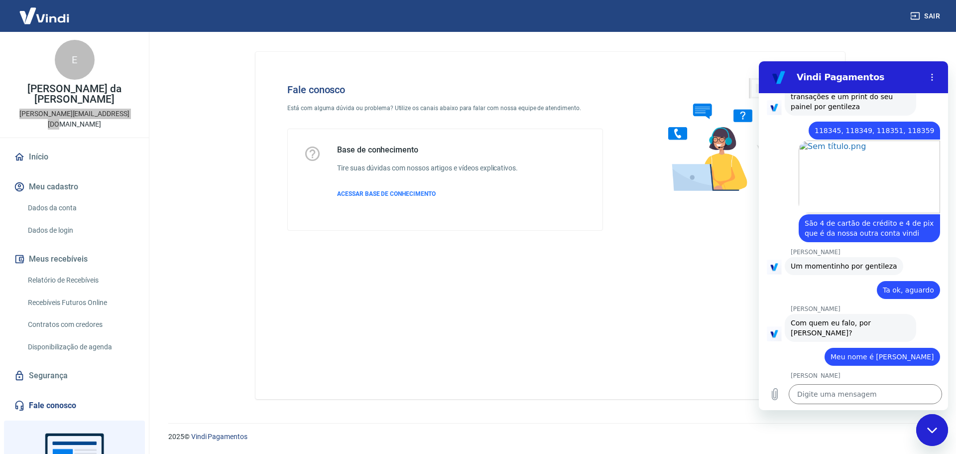
scroll to position [1036, 0]
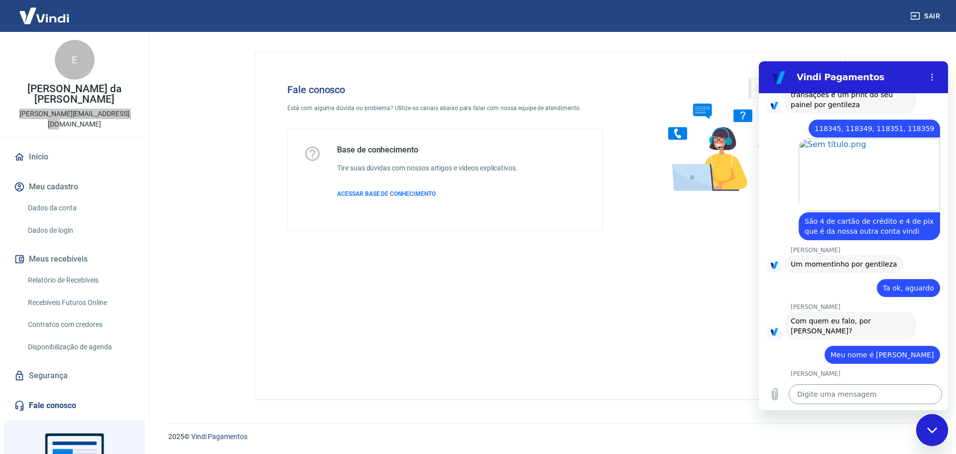
click at [830, 396] on textarea at bounding box center [865, 394] width 153 height 20
click at [840, 397] on textarea at bounding box center [865, 394] width 153 height 20
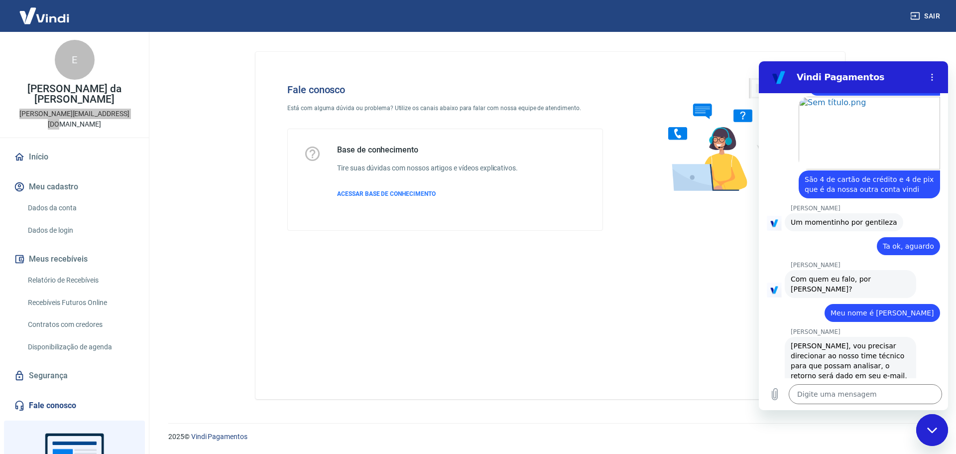
scroll to position [1080, 0]
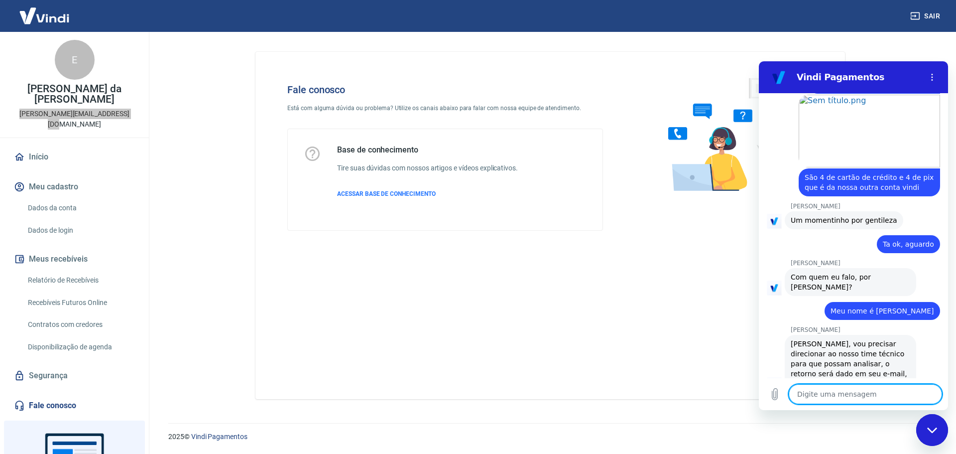
click at [837, 394] on textarea at bounding box center [865, 394] width 153 height 20
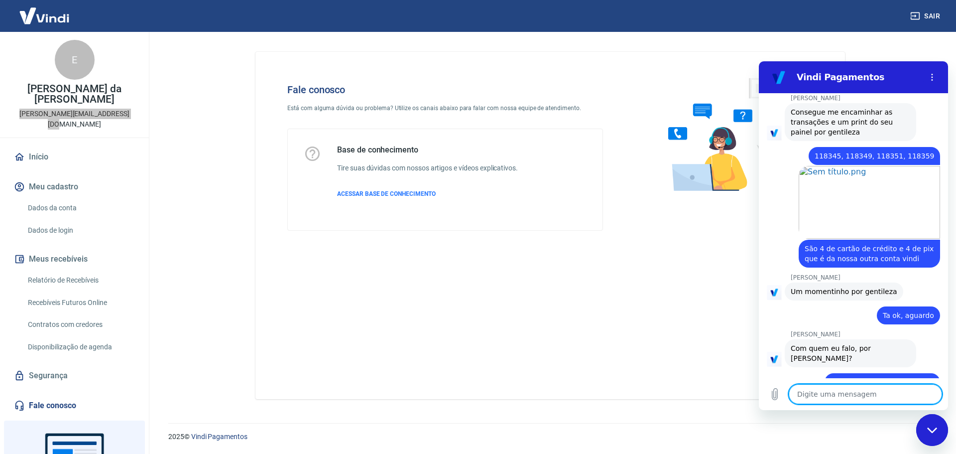
scroll to position [1142, 0]
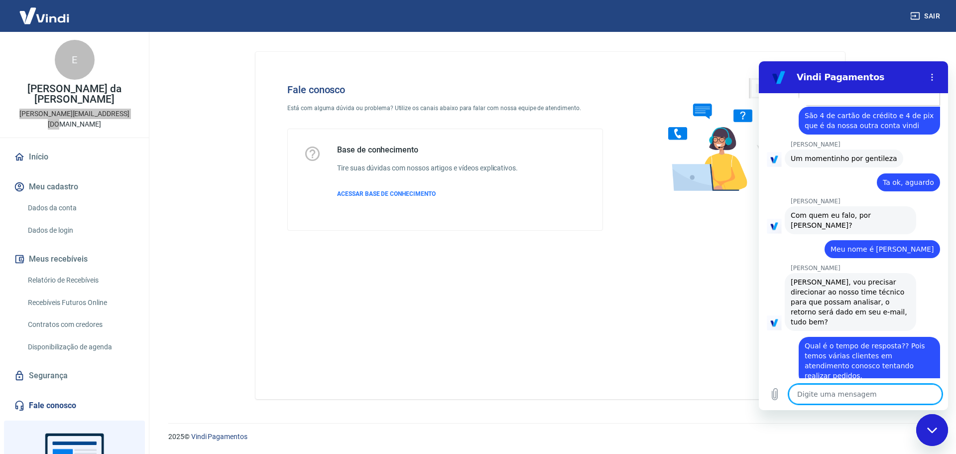
click at [860, 394] on textarea at bounding box center [865, 394] width 153 height 20
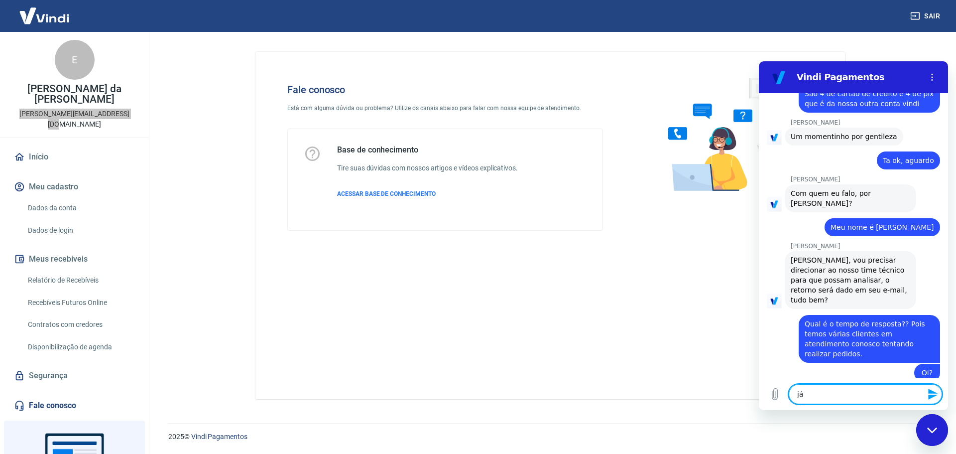
scroll to position [1166, 0]
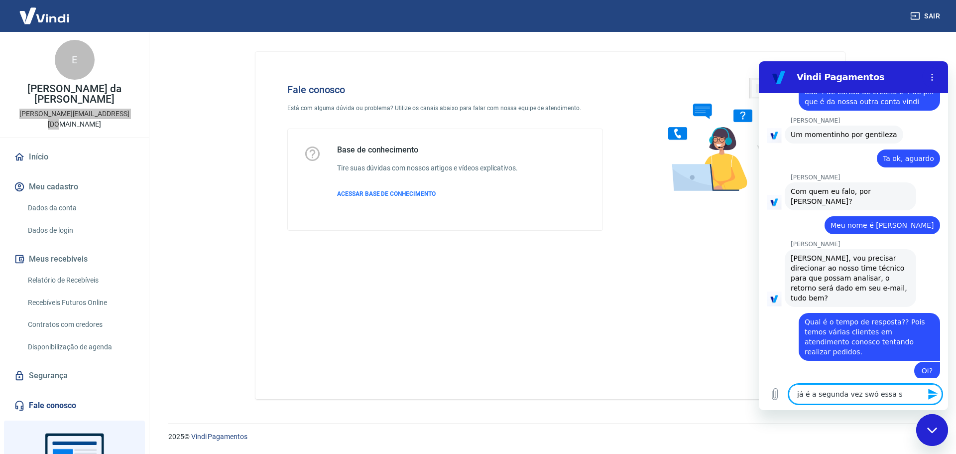
click at [861, 390] on textarea "já é a segunda vez swó essa s" at bounding box center [865, 394] width 153 height 20
click at [885, 389] on textarea "já é a segunda vez só essa s" at bounding box center [865, 394] width 153 height 20
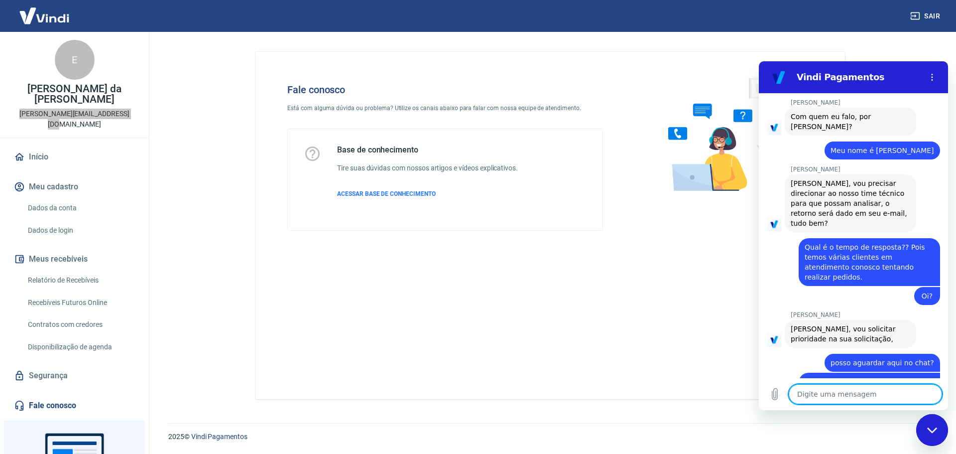
scroll to position [1243, 0]
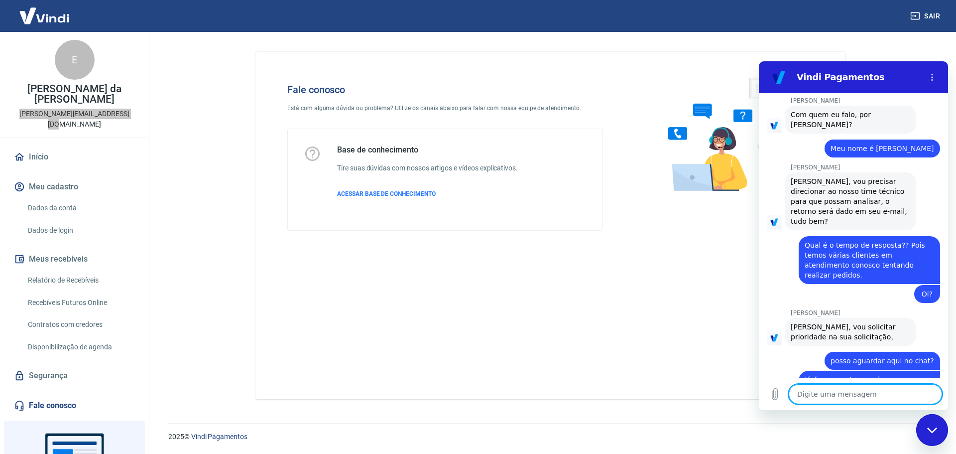
click at [841, 396] on textarea at bounding box center [865, 394] width 153 height 20
click at [808, 394] on textarea at bounding box center [865, 394] width 153 height 20
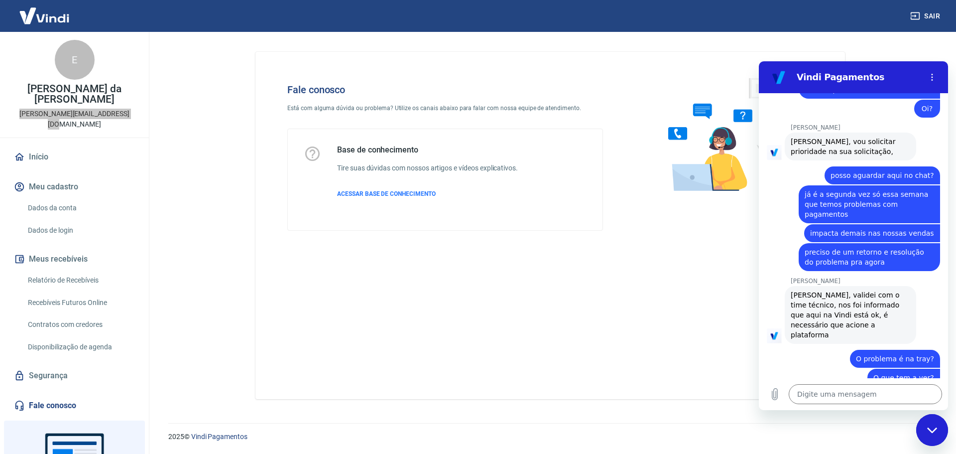
scroll to position [1430, 0]
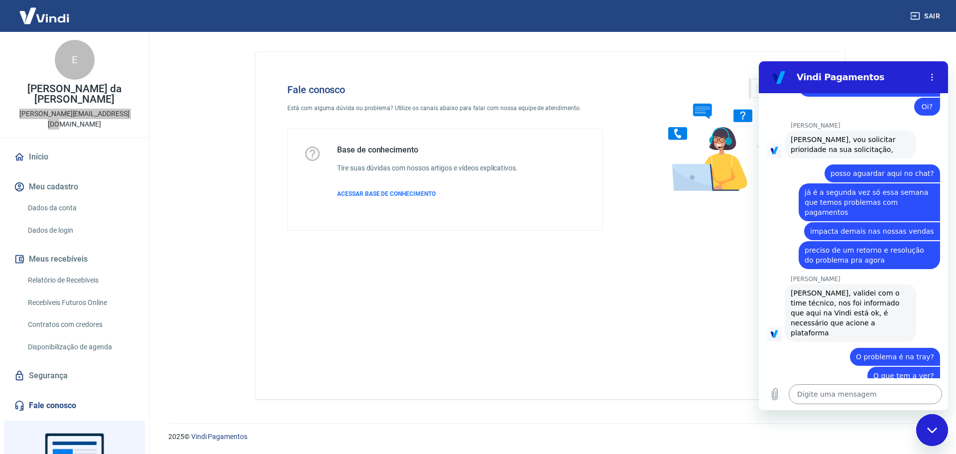
click at [836, 394] on textarea at bounding box center [865, 394] width 153 height 20
drag, startPoint x: 840, startPoint y: 394, endPoint x: 838, endPoint y: 420, distance: 26.0
click at [838, 410] on html "Vindi Pagamentos 15:42 diz: Boa tarde, estamos tendo instabilidade nos pagament…" at bounding box center [853, 235] width 189 height 349
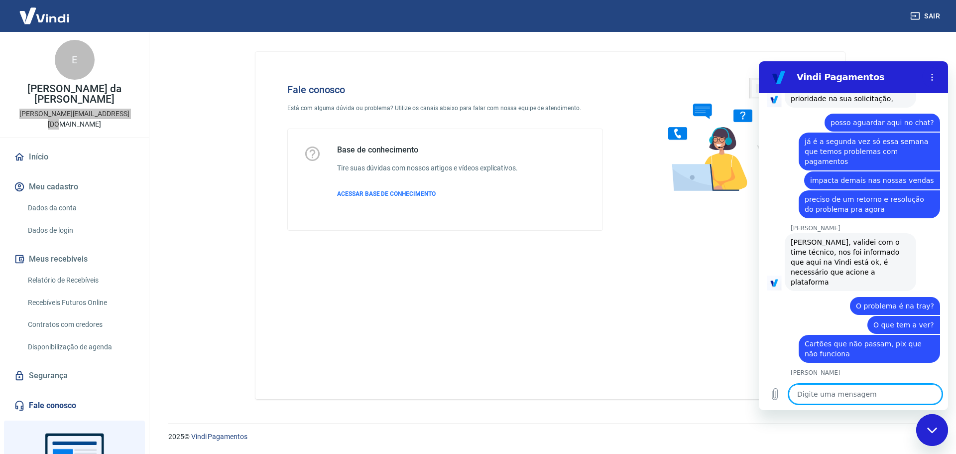
scroll to position [1483, 0]
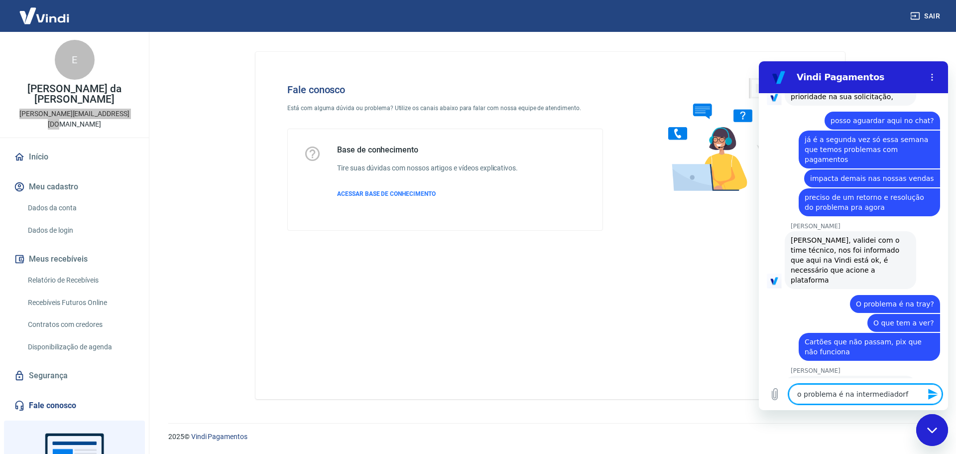
drag, startPoint x: 918, startPoint y: 392, endPoint x: 684, endPoint y: 392, distance: 233.6
click at [759, 392] on html "Vindi Pagamentos 15:42 diz: Boa tarde, estamos tendo instabilidade nos pagament…" at bounding box center [853, 235] width 189 height 349
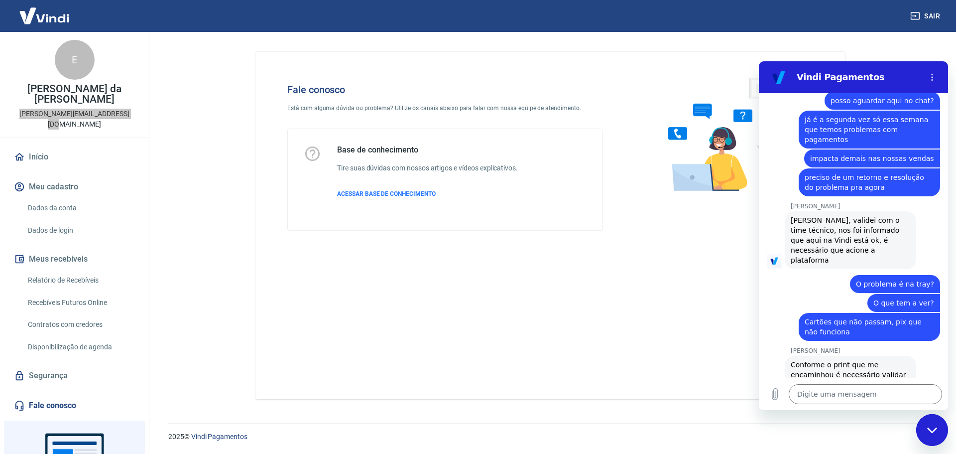
scroll to position [1502, 0]
click at [827, 393] on textarea at bounding box center [865, 394] width 153 height 20
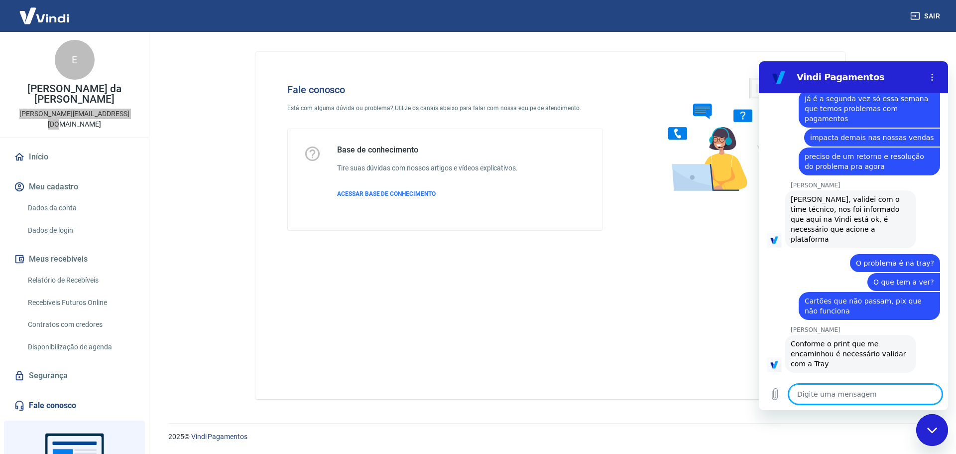
scroll to position [1526, 0]
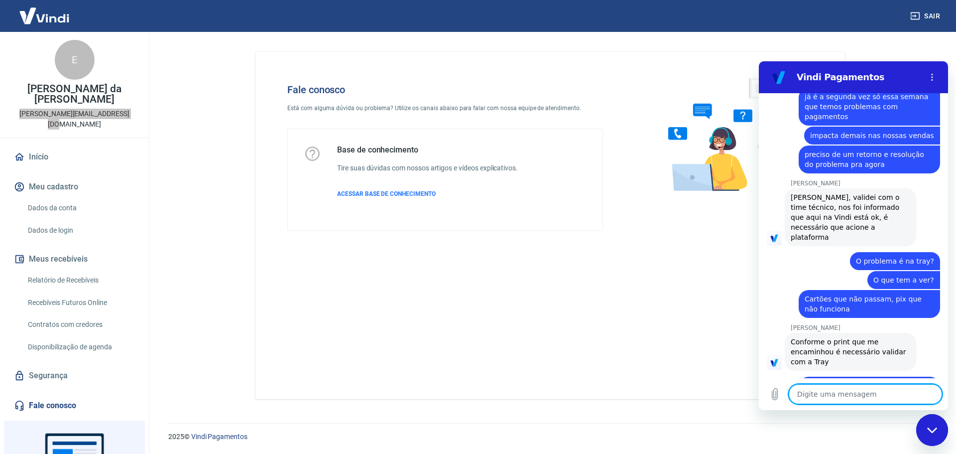
click at [847, 391] on textarea at bounding box center [865, 394] width 153 height 20
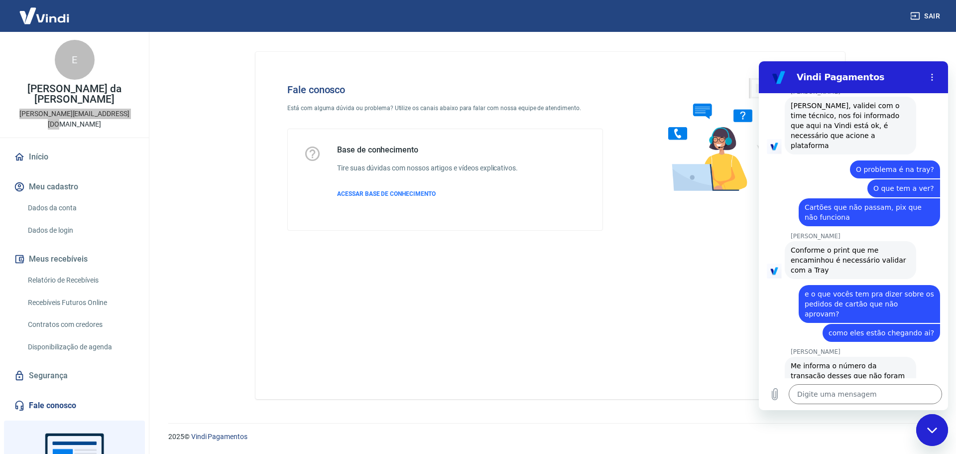
scroll to position [62, 0]
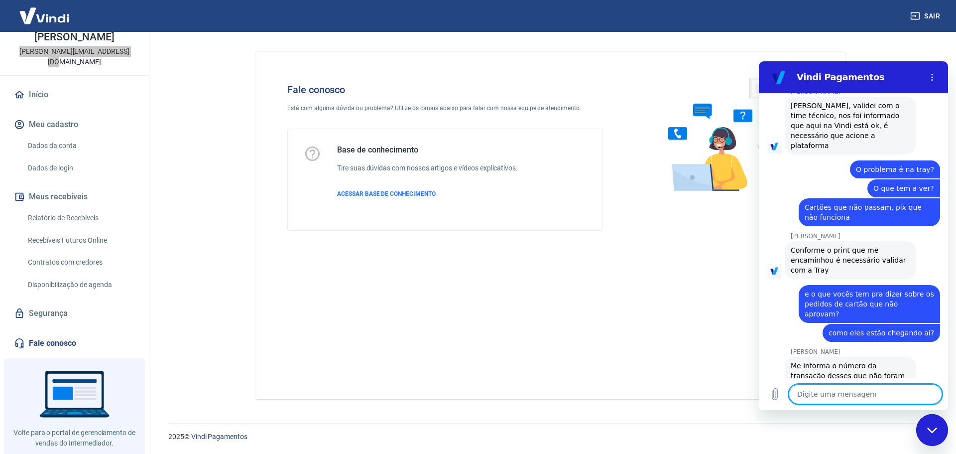
drag, startPoint x: 856, startPoint y: 392, endPoint x: 847, endPoint y: 390, distance: 9.7
click at [856, 392] on textarea at bounding box center [865, 394] width 153 height 20
click at [835, 395] on textarea at bounding box center [865, 394] width 153 height 20
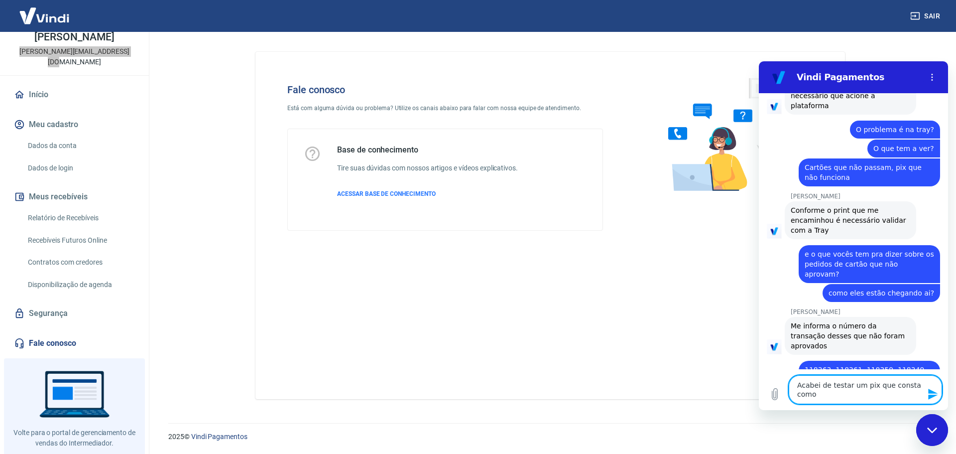
scroll to position [1659, 0]
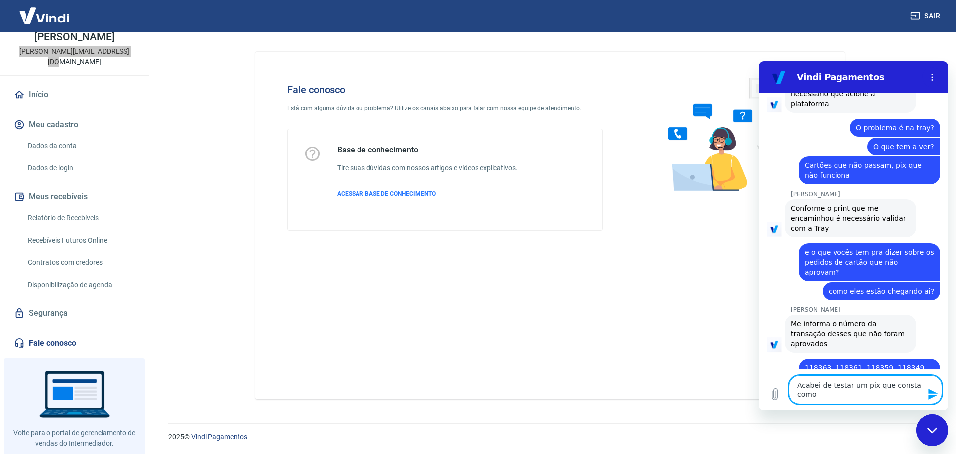
drag, startPoint x: 812, startPoint y: 389, endPoint x: 821, endPoint y: 390, distance: 9.1
click at [814, 389] on textarea "Acabei de testar um pix que consta como" at bounding box center [865, 389] width 153 height 29
drag, startPoint x: 841, startPoint y: 391, endPoint x: 1514, endPoint y: 435, distance: 673.8
click at [759, 374] on html "Vindi Pagamentos 15:42 diz: Boa tarde, estamos tendo instabilidade nos pagament…" at bounding box center [853, 235] width 189 height 349
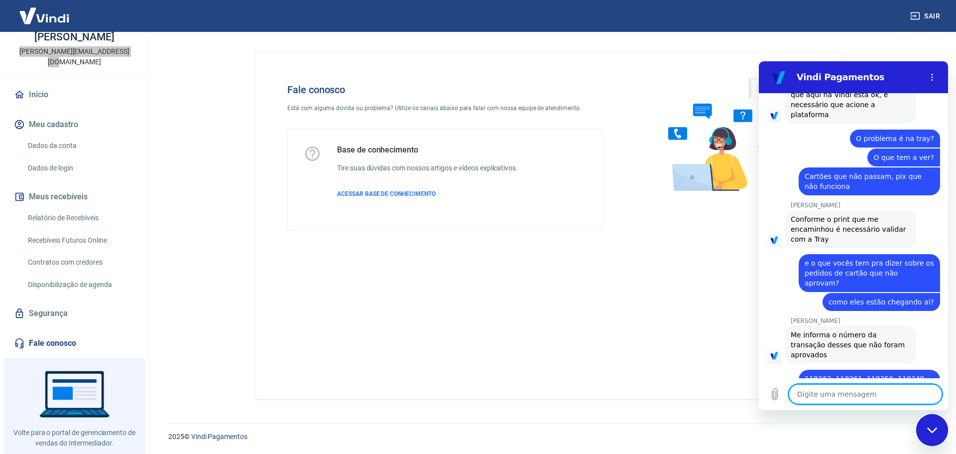
scroll to position [1650, 0]
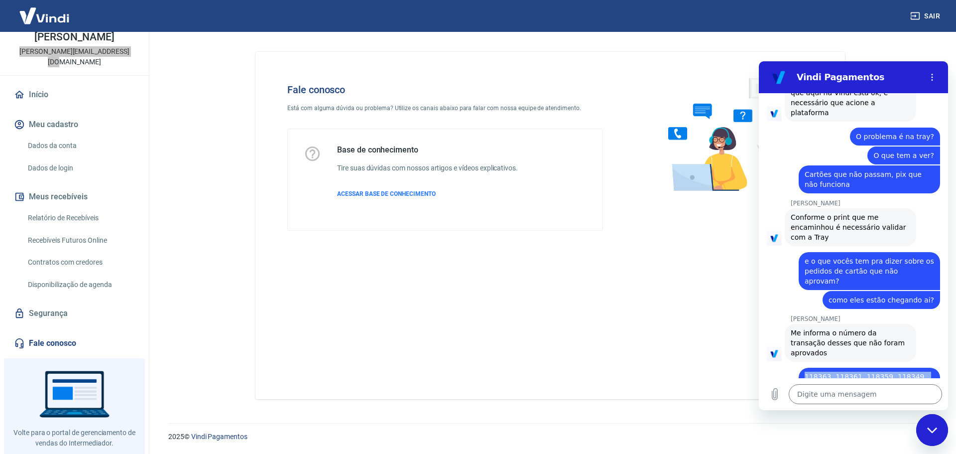
drag, startPoint x: 832, startPoint y: 265, endPoint x: 808, endPoint y: 273, distance: 25.7
click at [795, 362] on div "diz: 118363, 118361, 118359, 118349, 118345" at bounding box center [849, 379] width 181 height 34
copy span "118363, 118361, 118359, 118349, 118345"
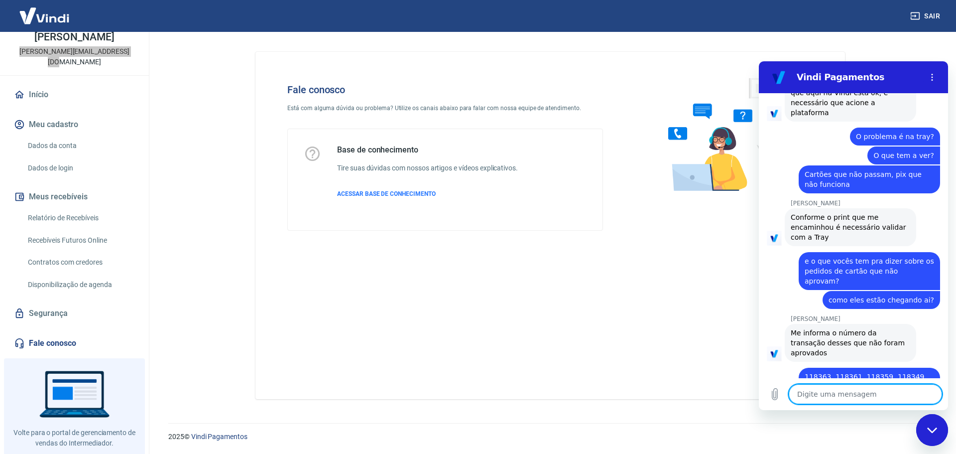
click at [814, 390] on textarea at bounding box center [865, 394] width 153 height 20
paste textarea "118363, 118361, 118359, 118349, 118345"
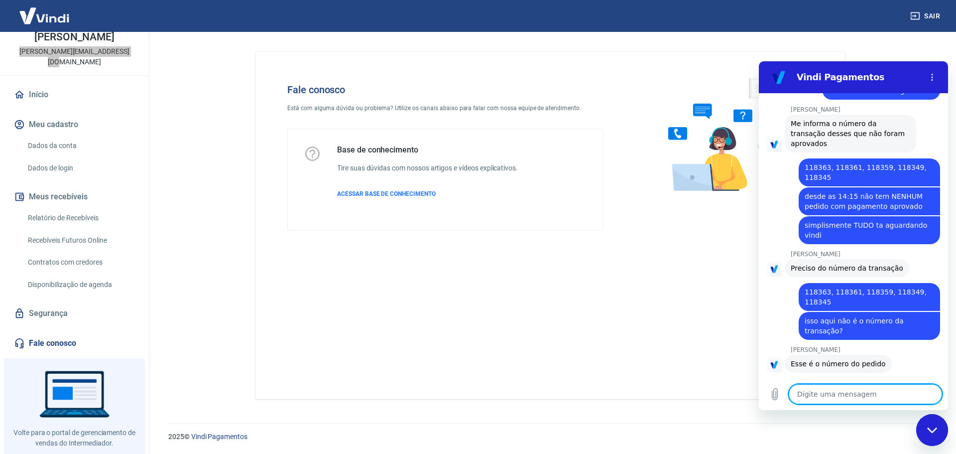
scroll to position [1861, 0]
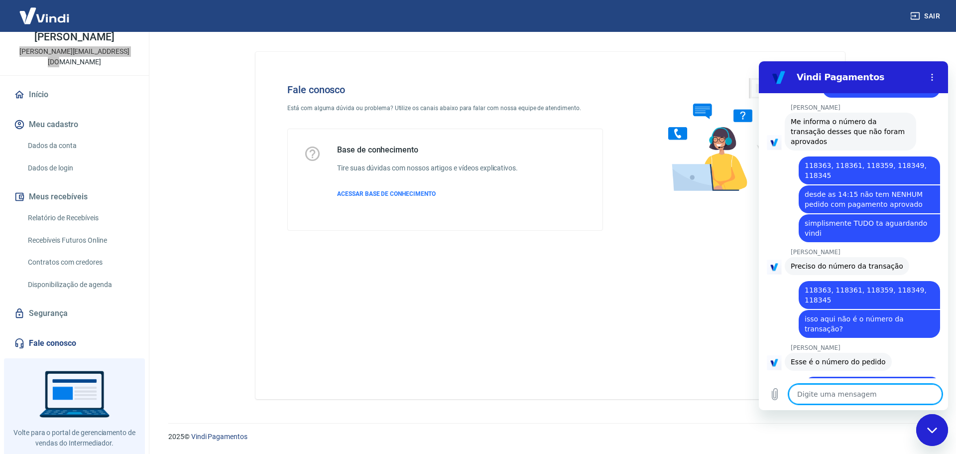
click at [850, 389] on textarea at bounding box center [865, 394] width 153 height 20
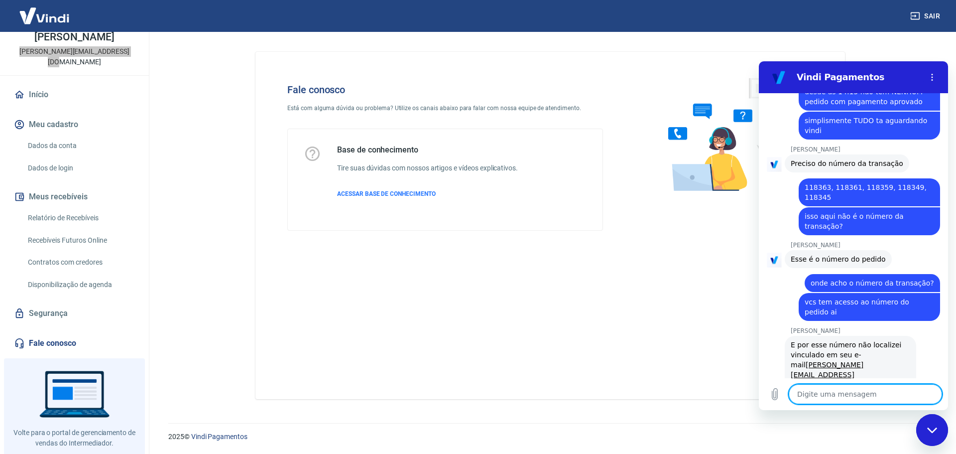
scroll to position [1966, 0]
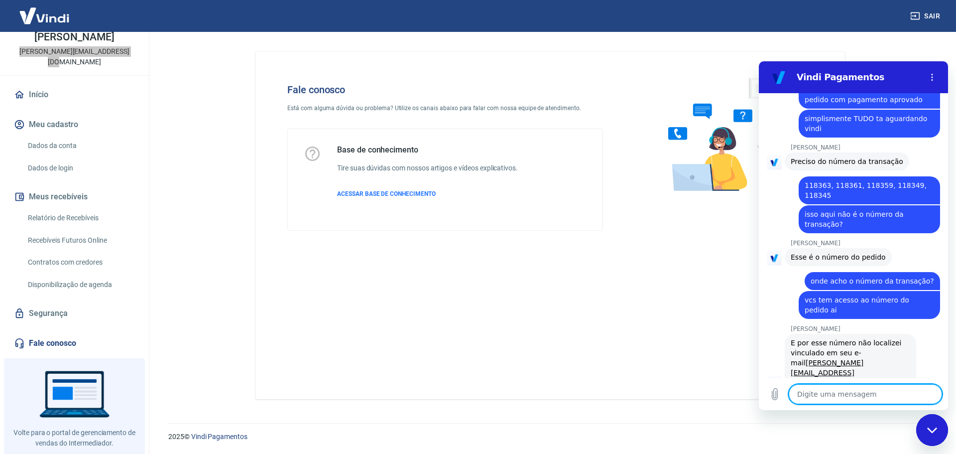
click at [846, 400] on textarea at bounding box center [865, 394] width 153 height 20
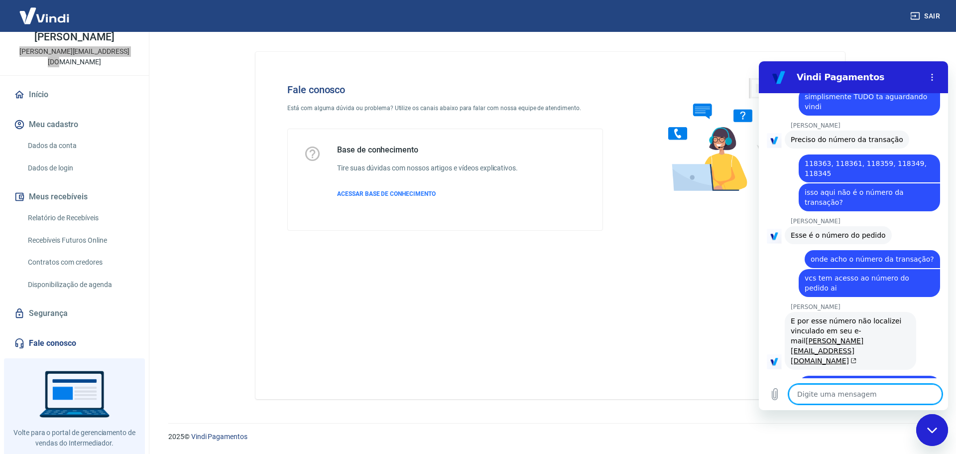
scroll to position [1990, 0]
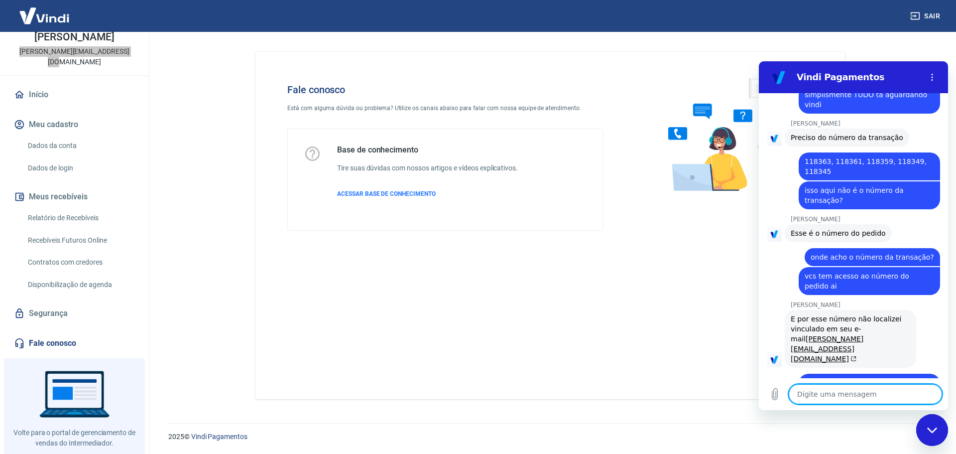
click at [849, 402] on textarea at bounding box center [865, 394] width 153 height 20
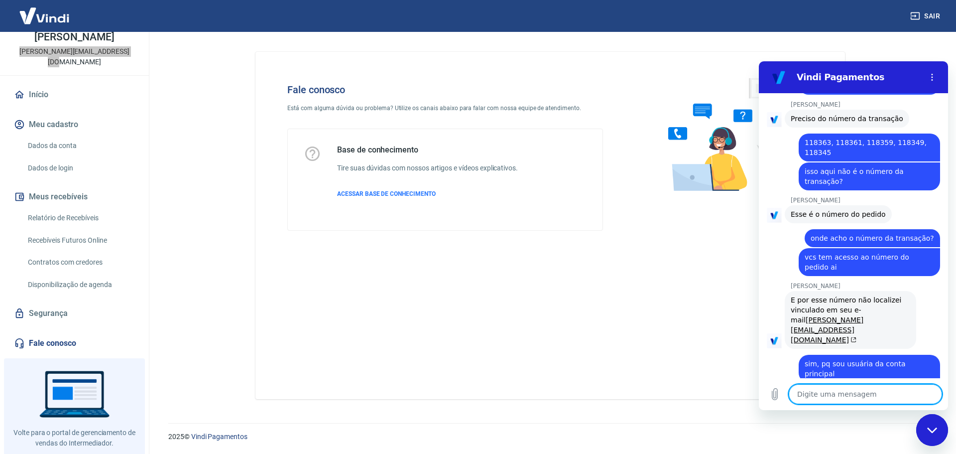
scroll to position [2062, 0]
